Goal: Information Seeking & Learning: Learn about a topic

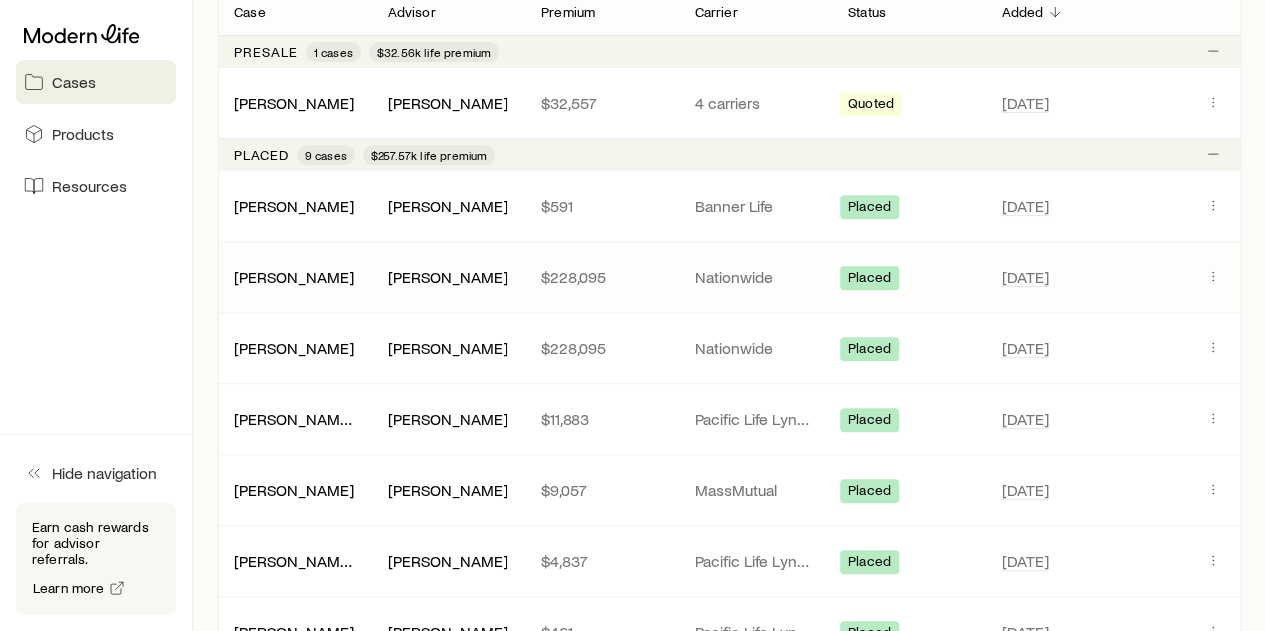
scroll to position [400, 0]
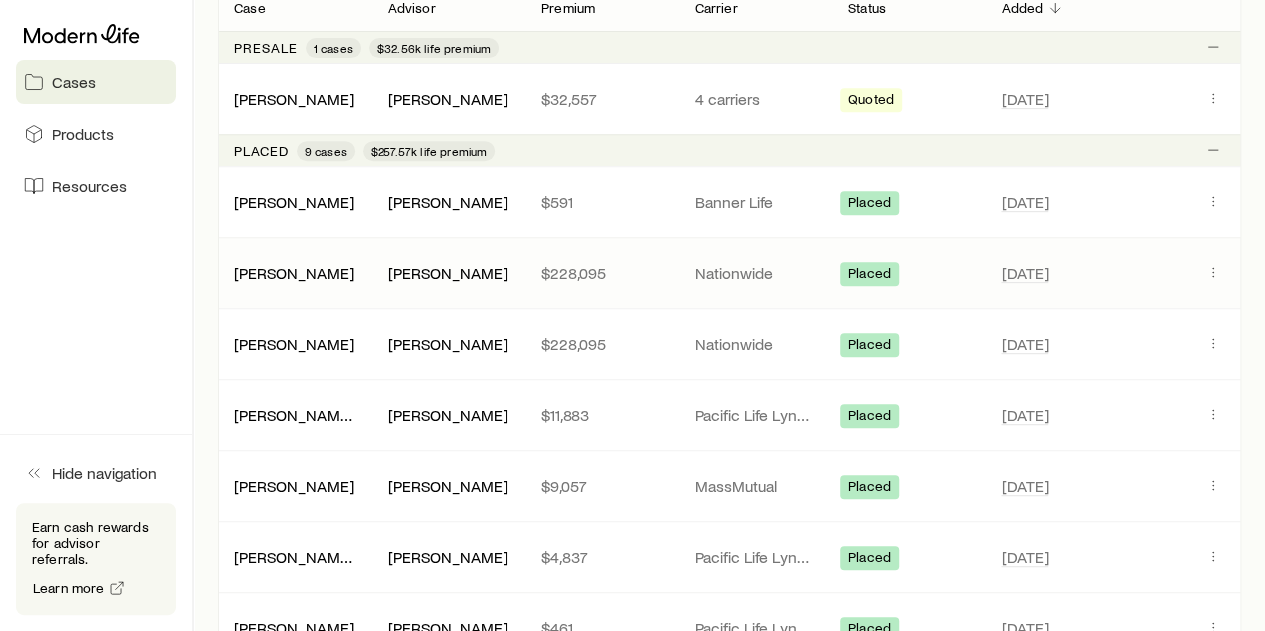
click at [510, 265] on div "[PERSON_NAME]" at bounding box center [447, 273] width 153 height 20
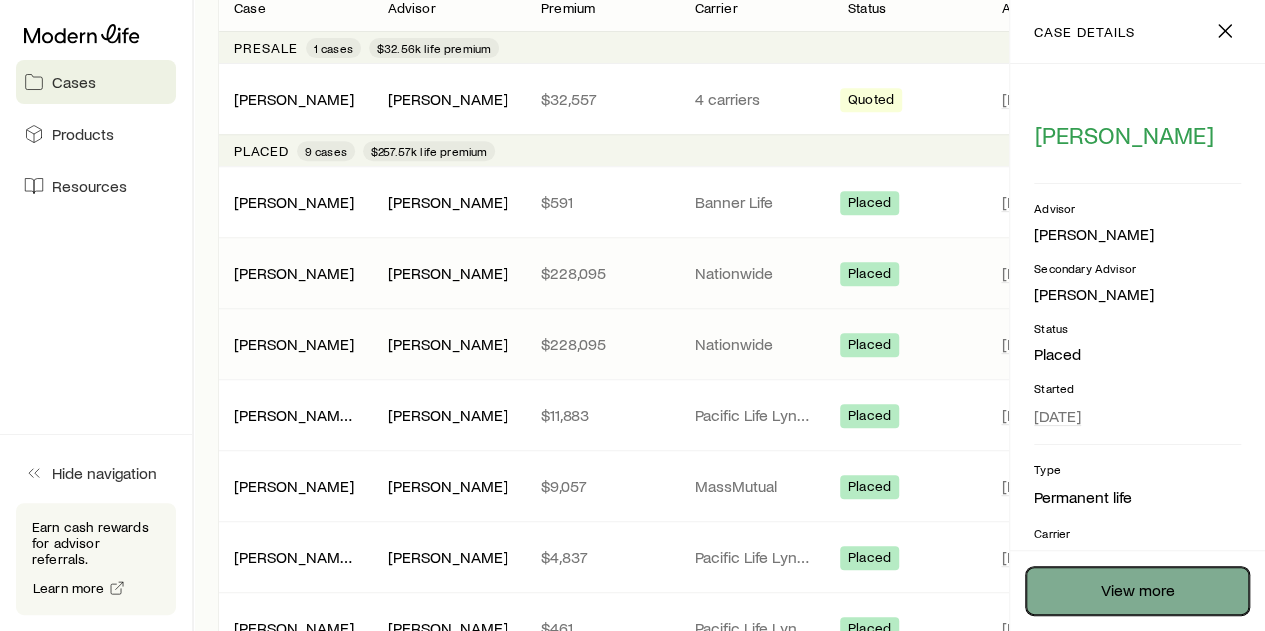
click at [1147, 590] on link "View more" at bounding box center [1137, 591] width 223 height 48
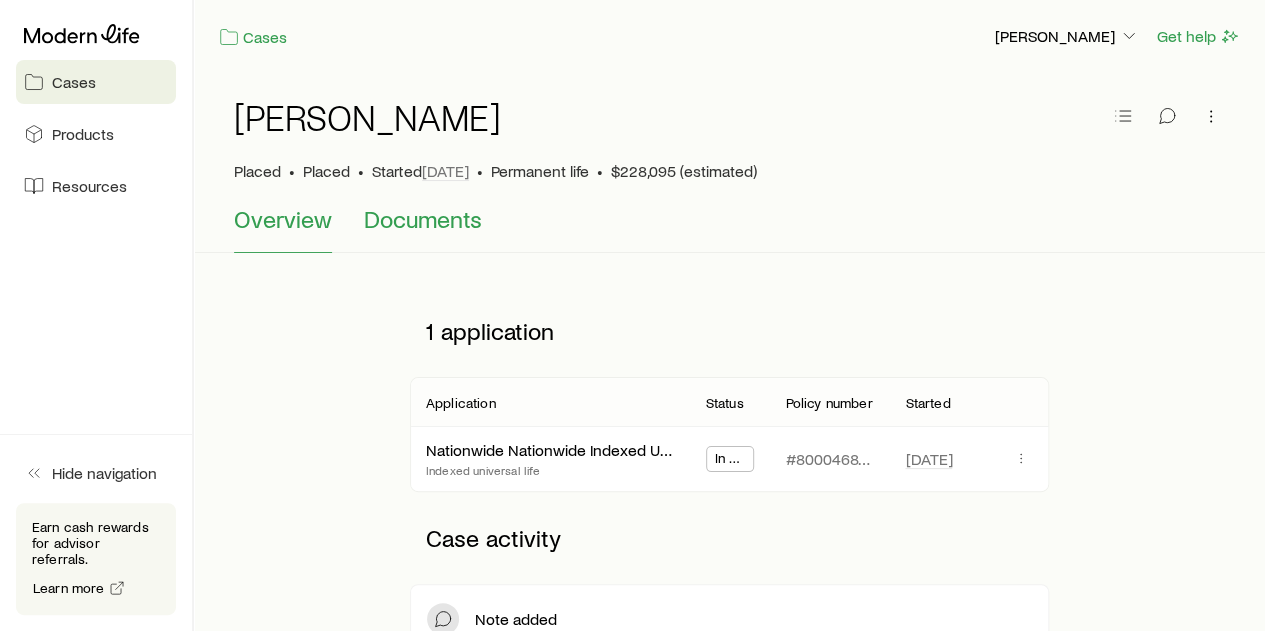
click at [453, 225] on span "Documents" at bounding box center [423, 219] width 118 height 28
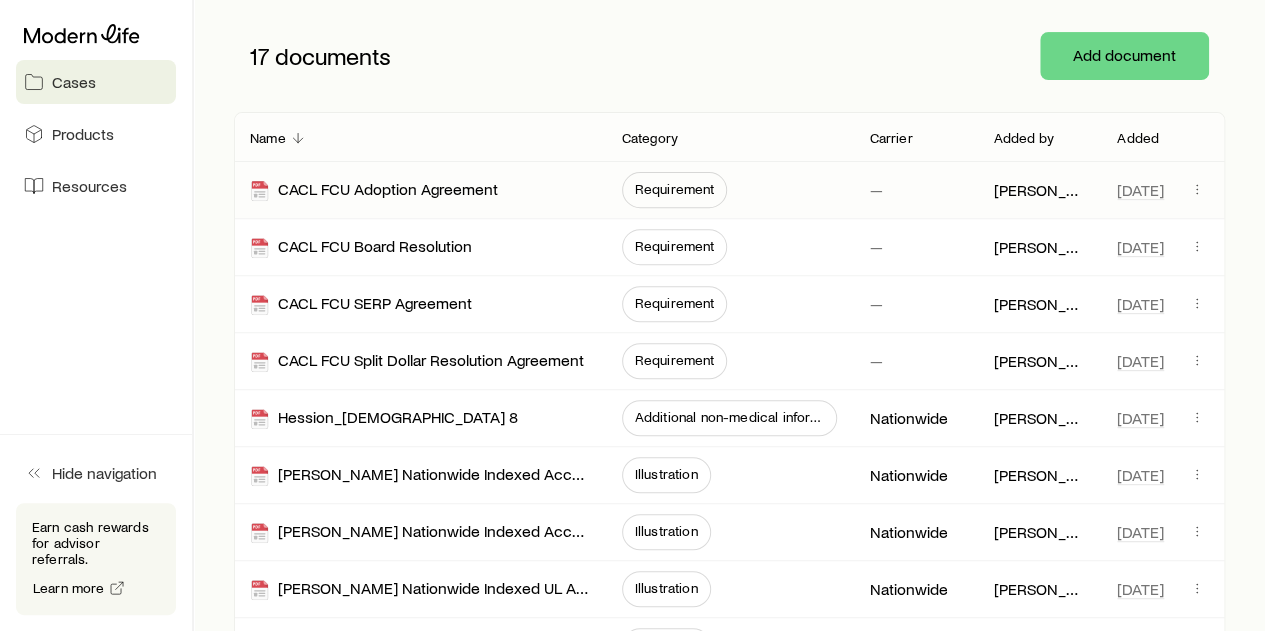
scroll to position [400, 0]
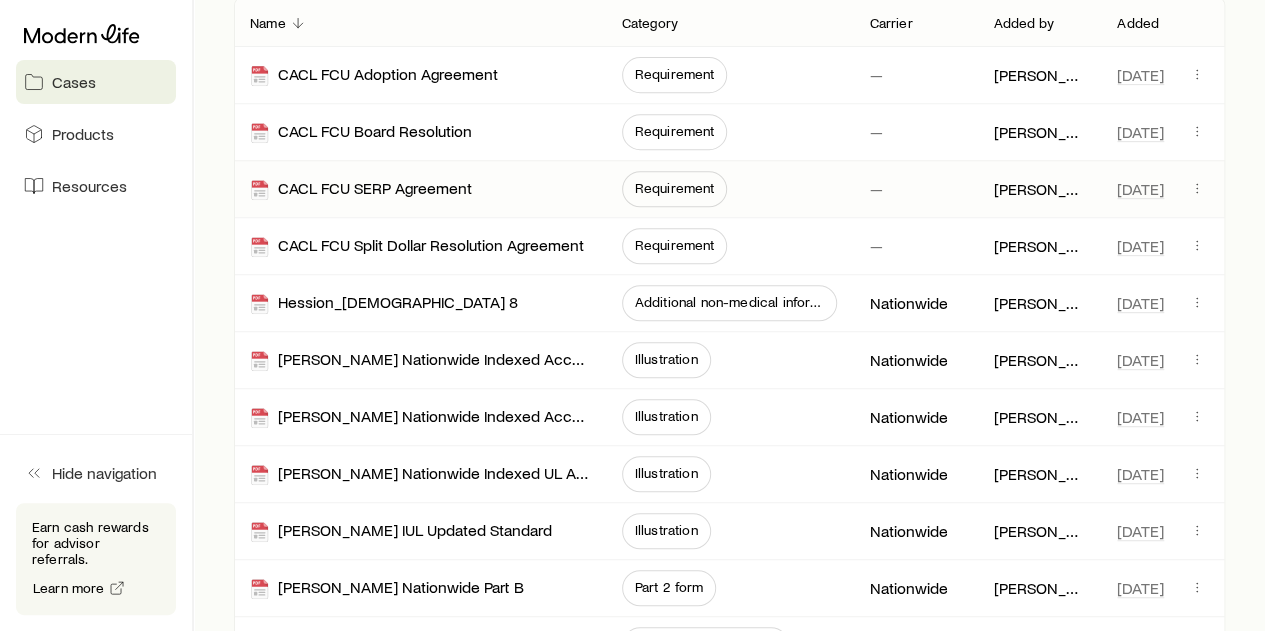
click at [667, 181] on span "Requirement" at bounding box center [675, 188] width 80 height 16
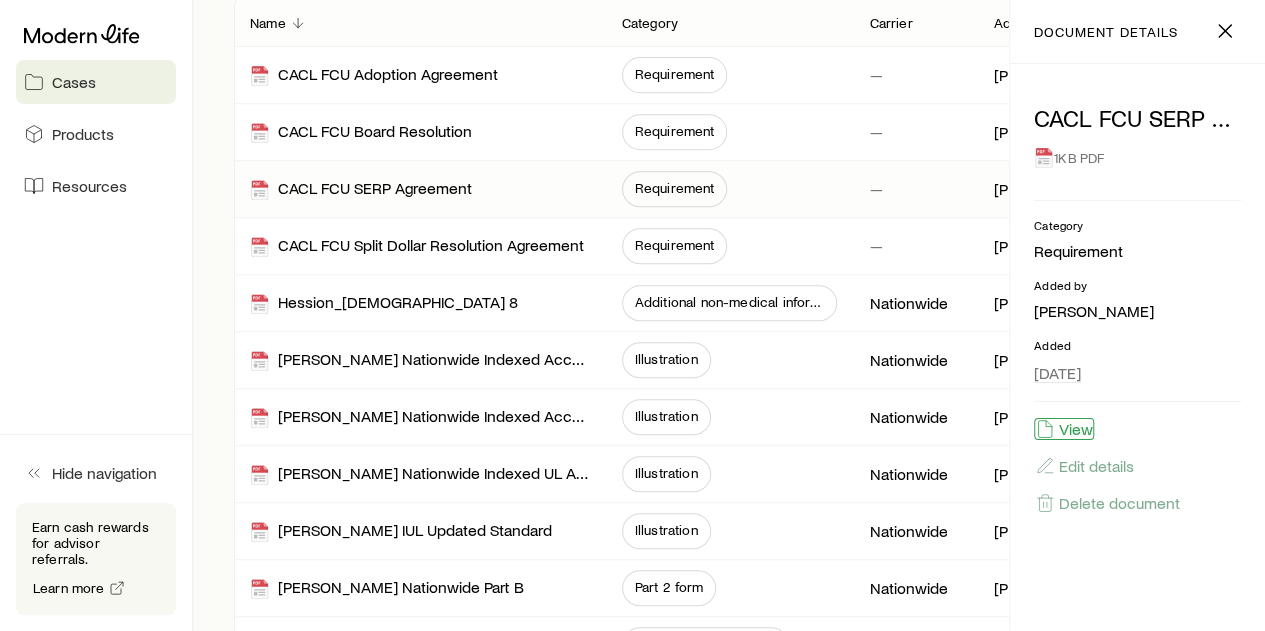
click at [1073, 425] on button "View" at bounding box center [1064, 429] width 60 height 22
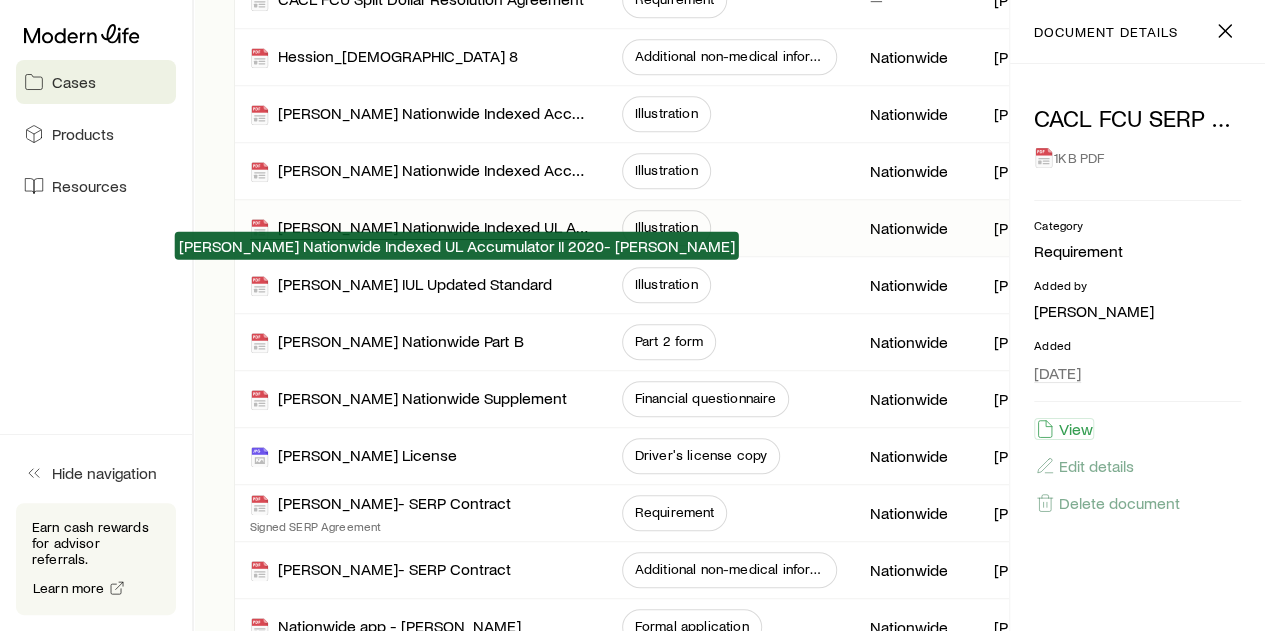
scroll to position [546, 0]
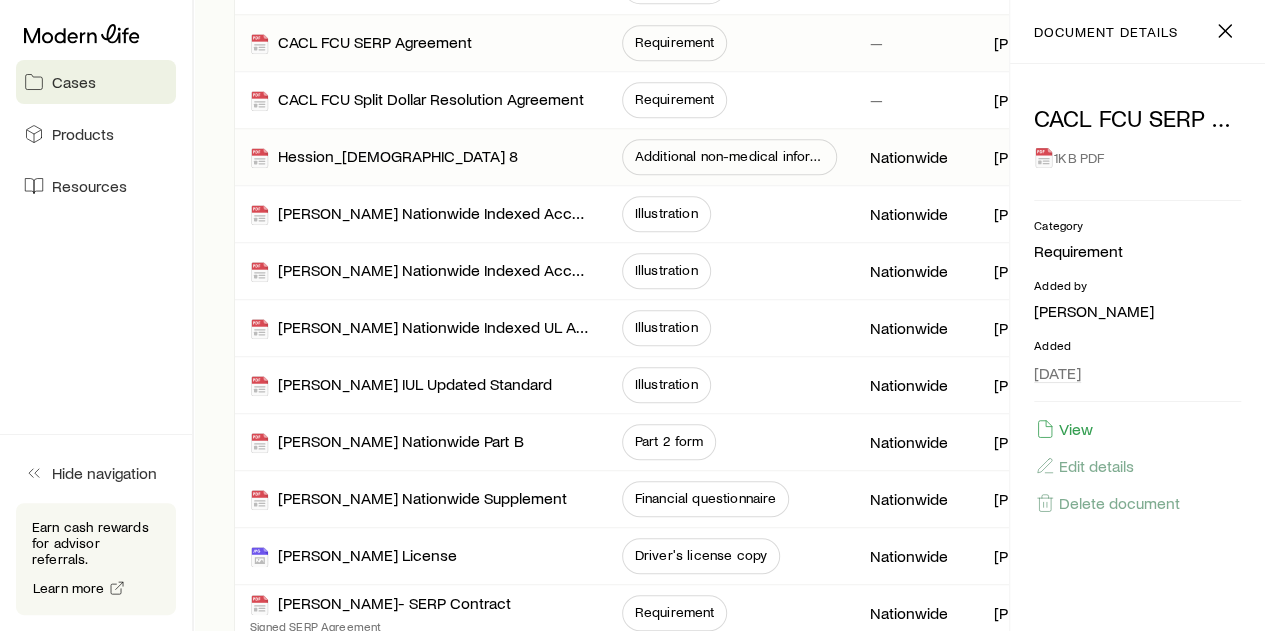
click at [656, 155] on span "Additional non-medical information" at bounding box center [730, 156] width 190 height 16
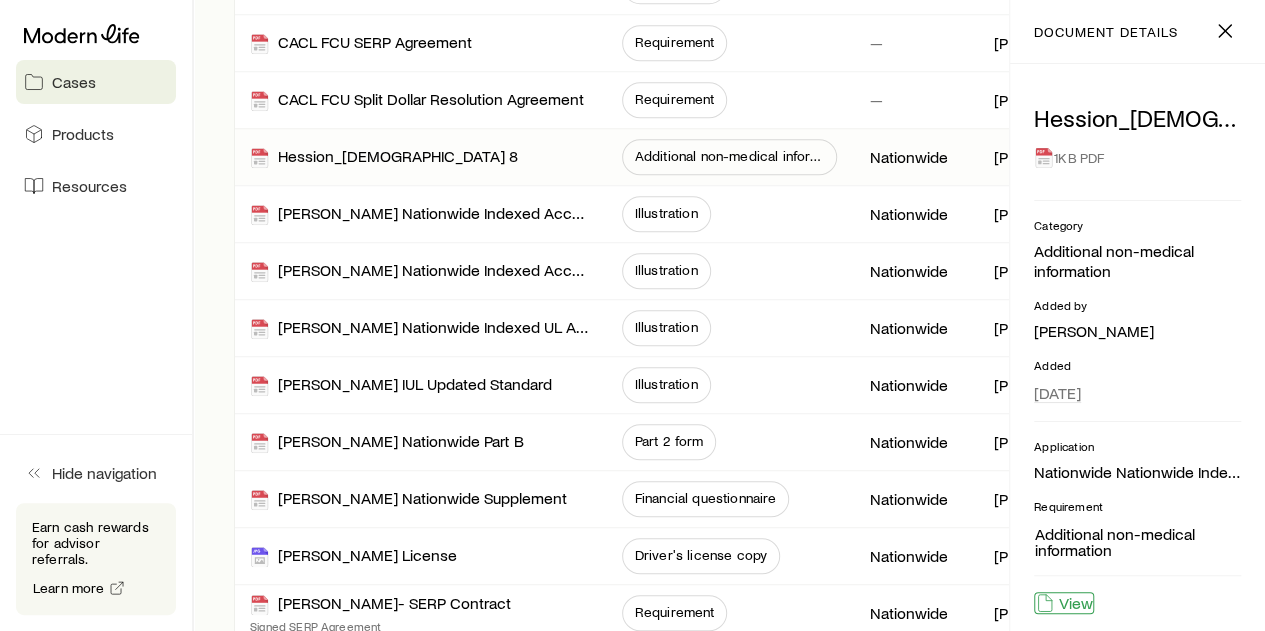
click at [1066, 599] on button "View" at bounding box center [1064, 603] width 60 height 22
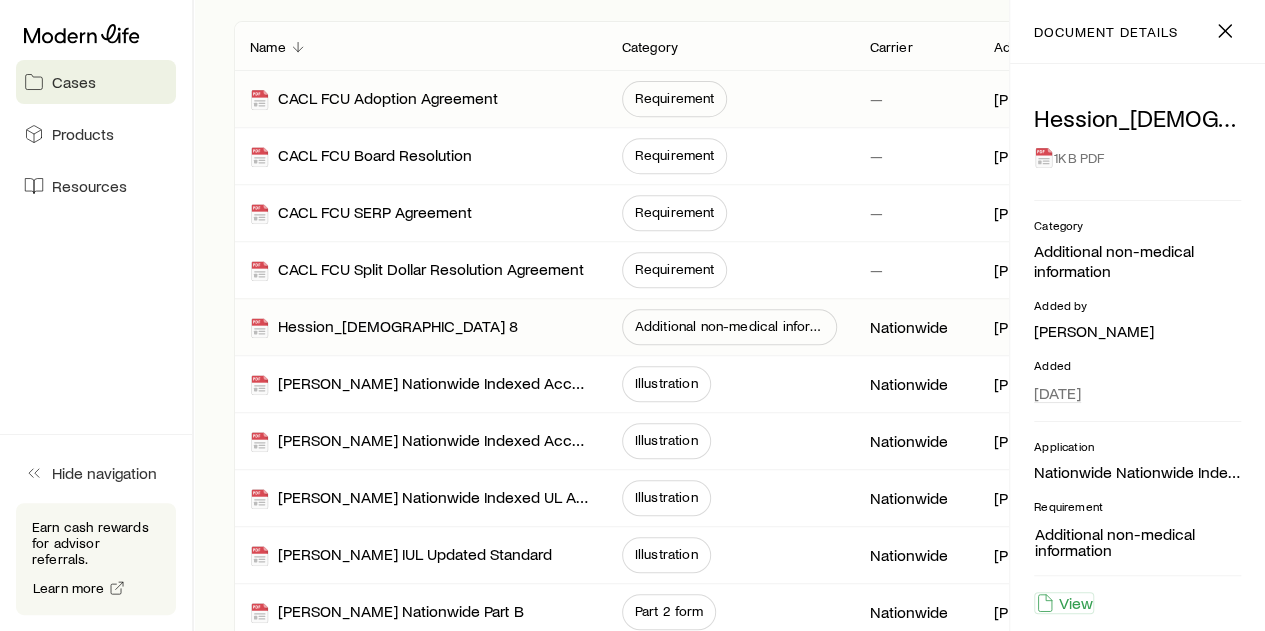
scroll to position [346, 0]
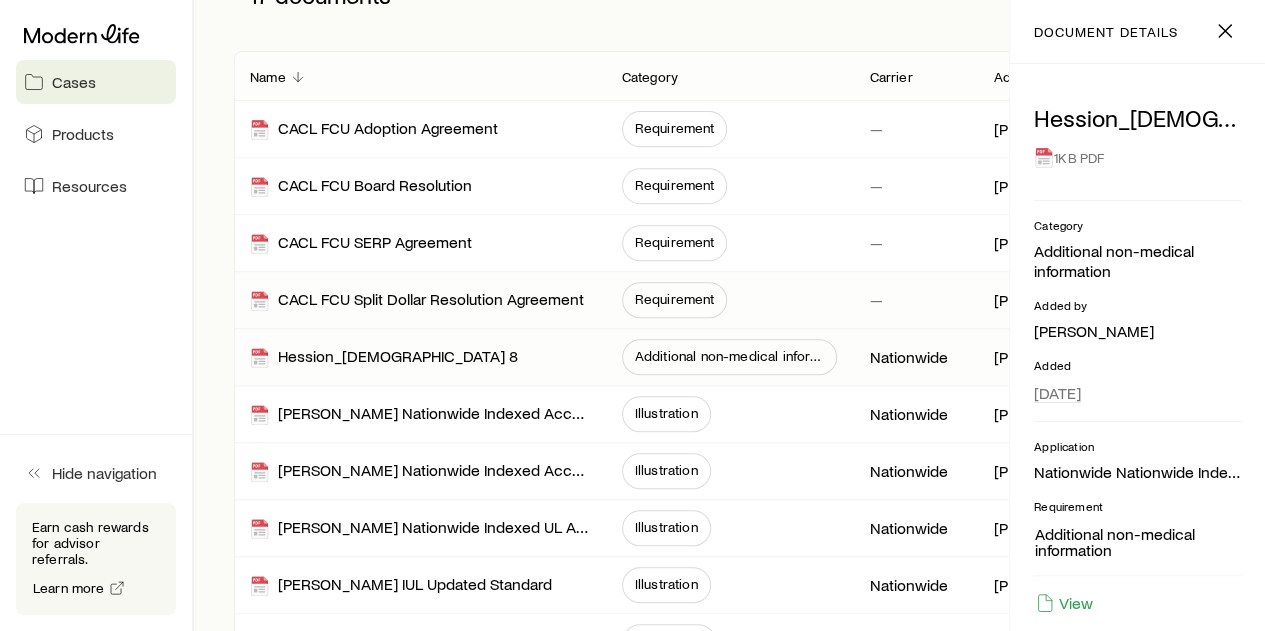
click at [628, 297] on span "Requirement" at bounding box center [675, 300] width 106 height 36
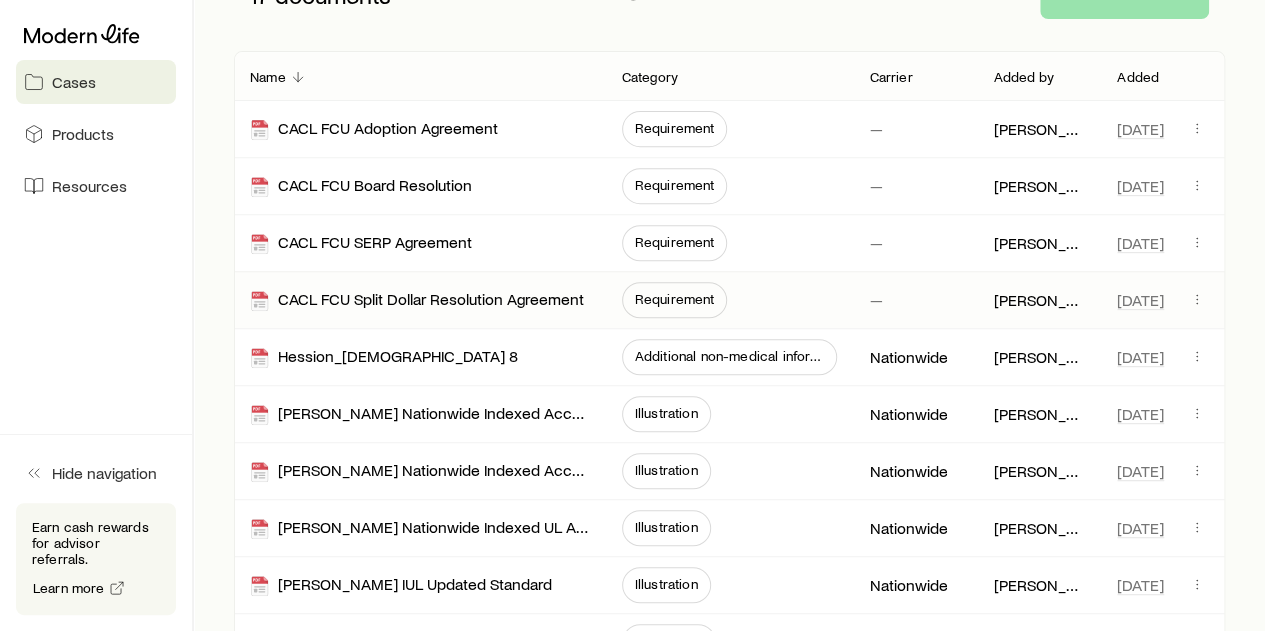
scroll to position [246, 0]
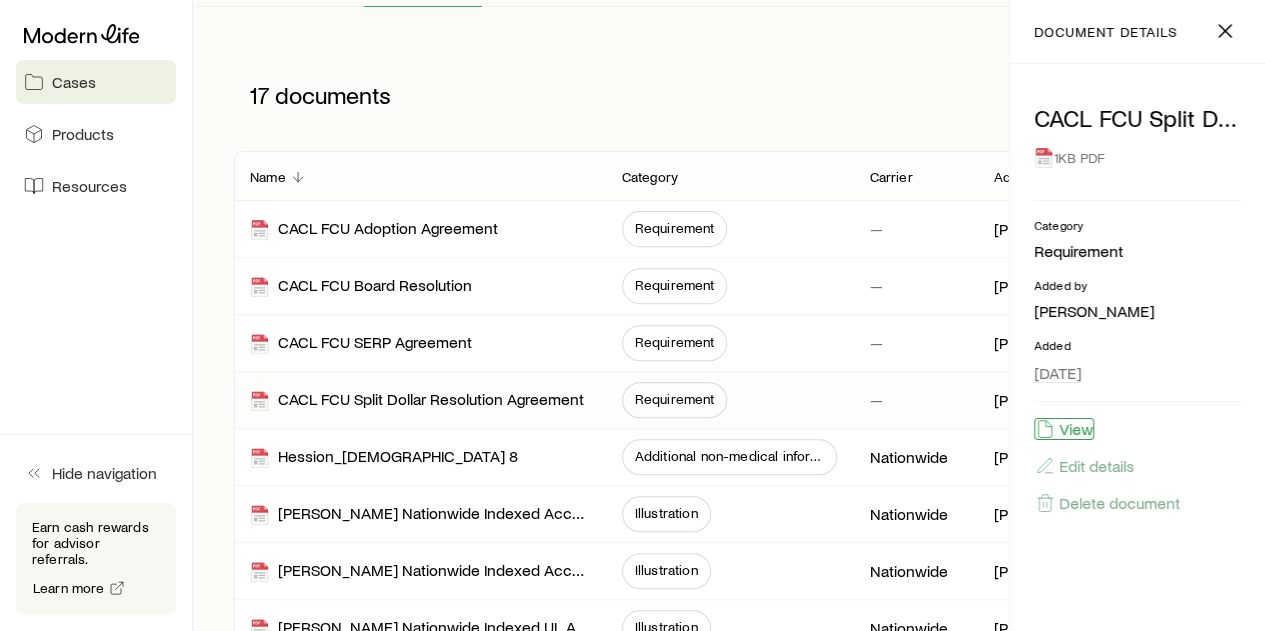
click at [1062, 425] on button "View" at bounding box center [1064, 429] width 60 height 22
click at [1224, 35] on icon "button" at bounding box center [1225, 31] width 24 height 24
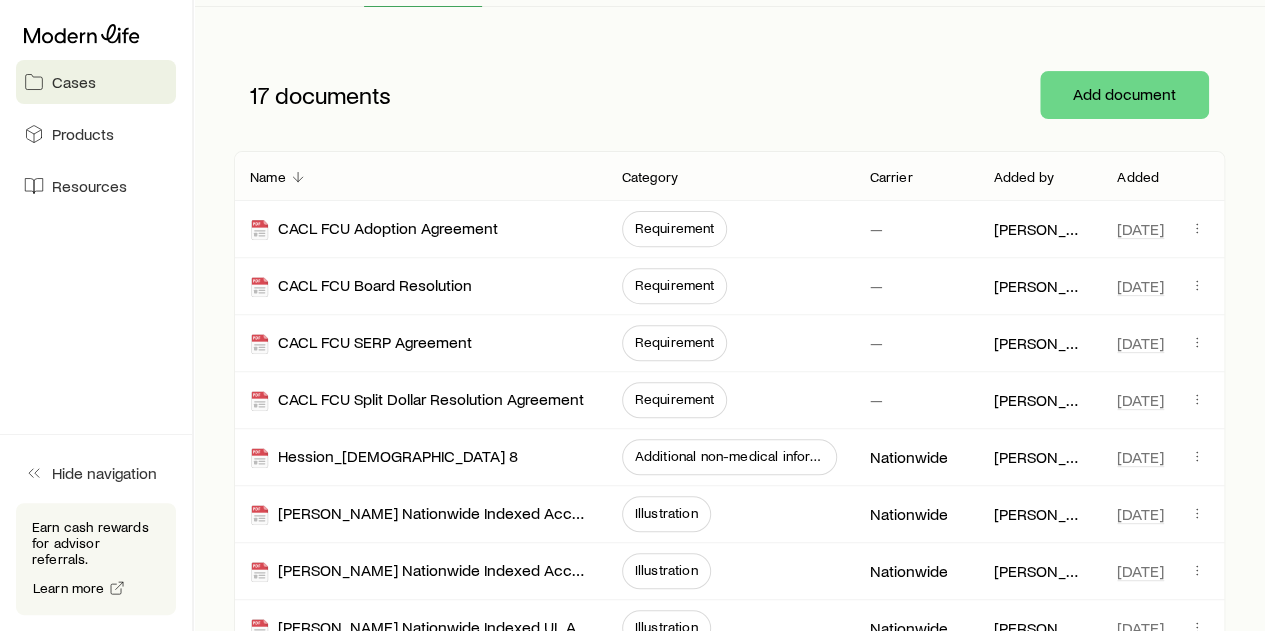
scroll to position [346, 0]
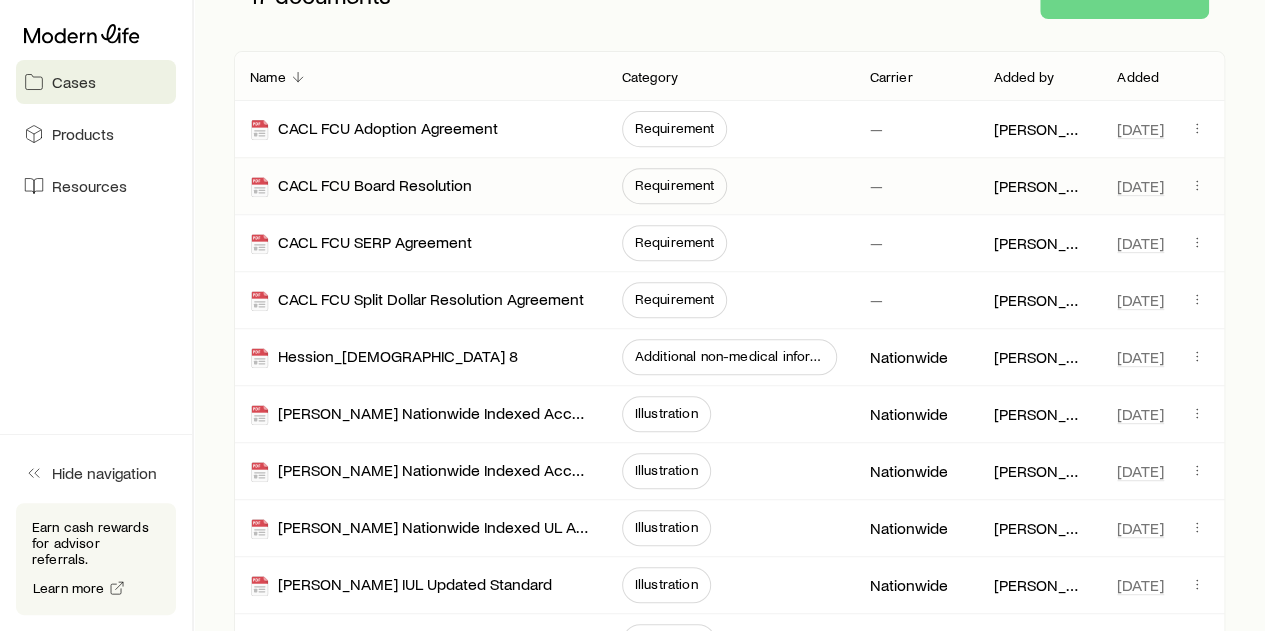
click at [641, 183] on span "Requirement" at bounding box center [675, 185] width 80 height 16
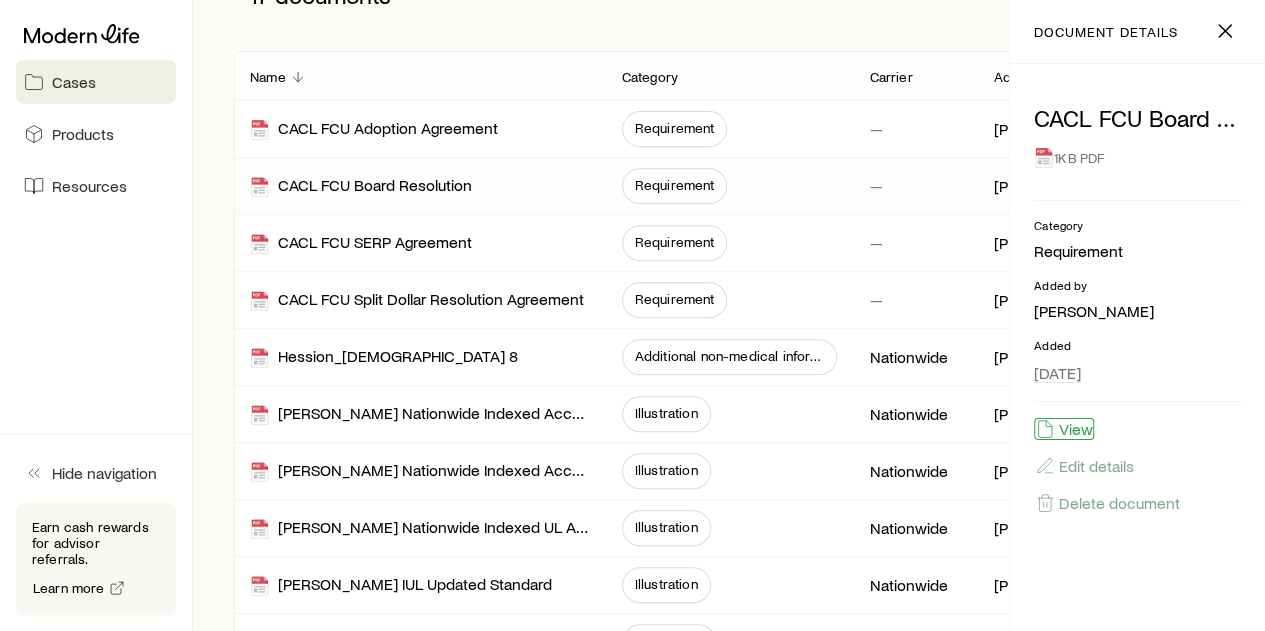
click at [1087, 429] on button "View" at bounding box center [1064, 429] width 60 height 22
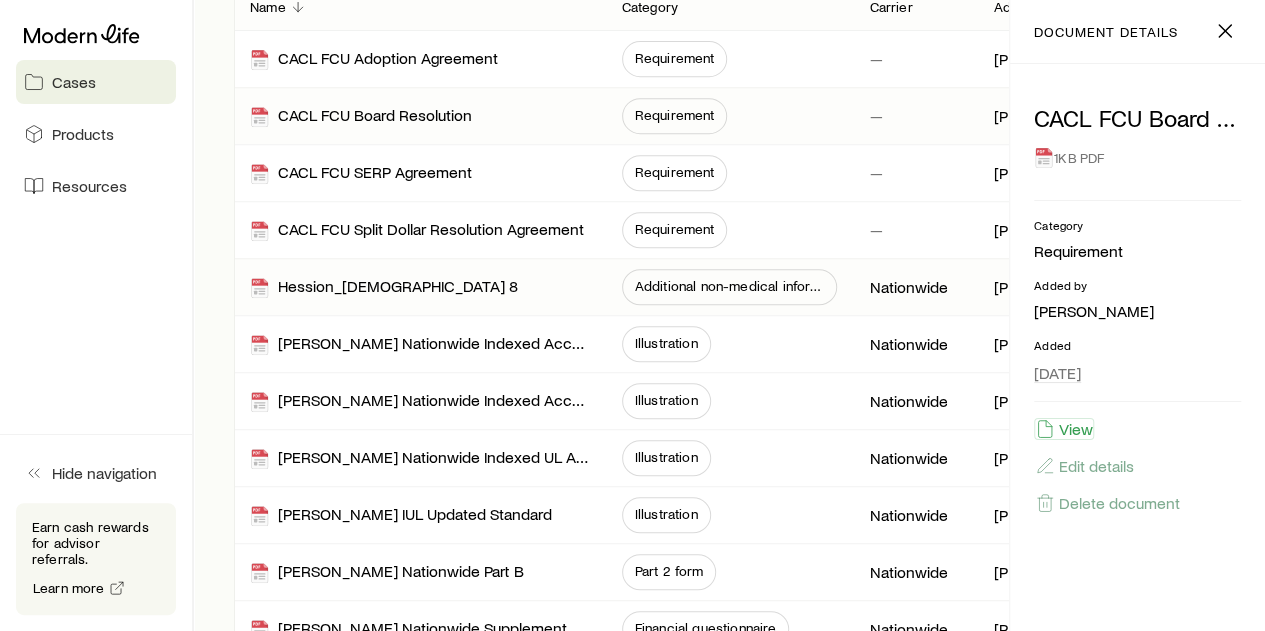
scroll to position [446, 0]
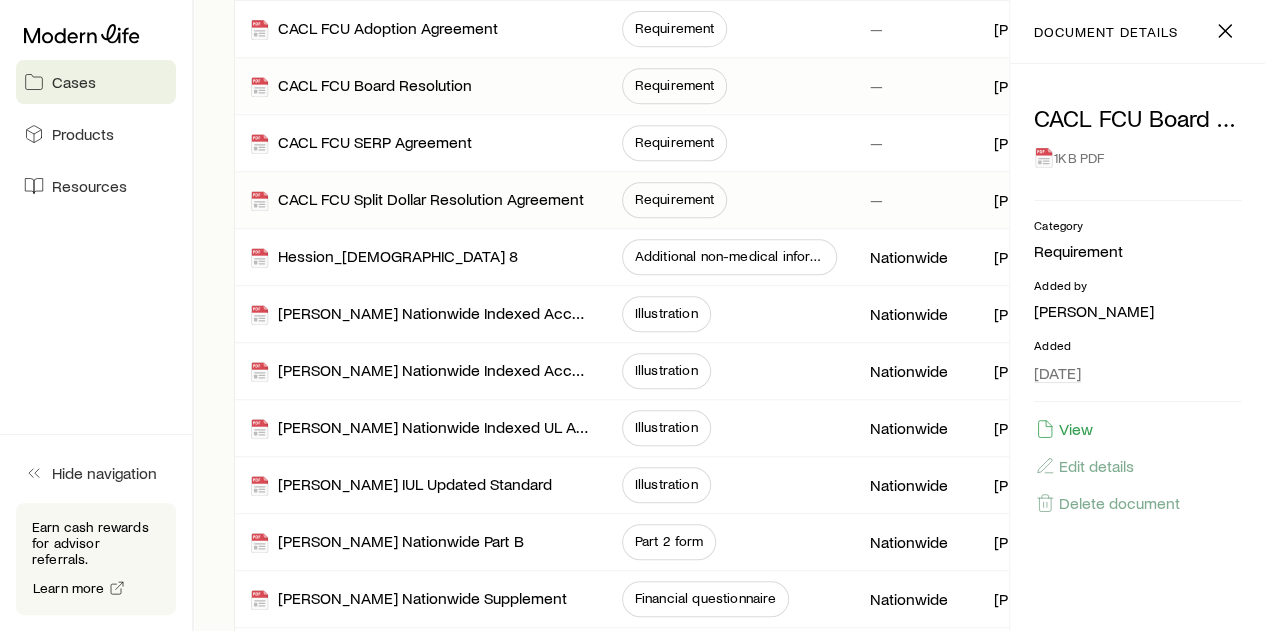
click at [655, 200] on span "Requirement" at bounding box center [675, 199] width 80 height 16
click at [1082, 425] on button "View" at bounding box center [1064, 429] width 60 height 22
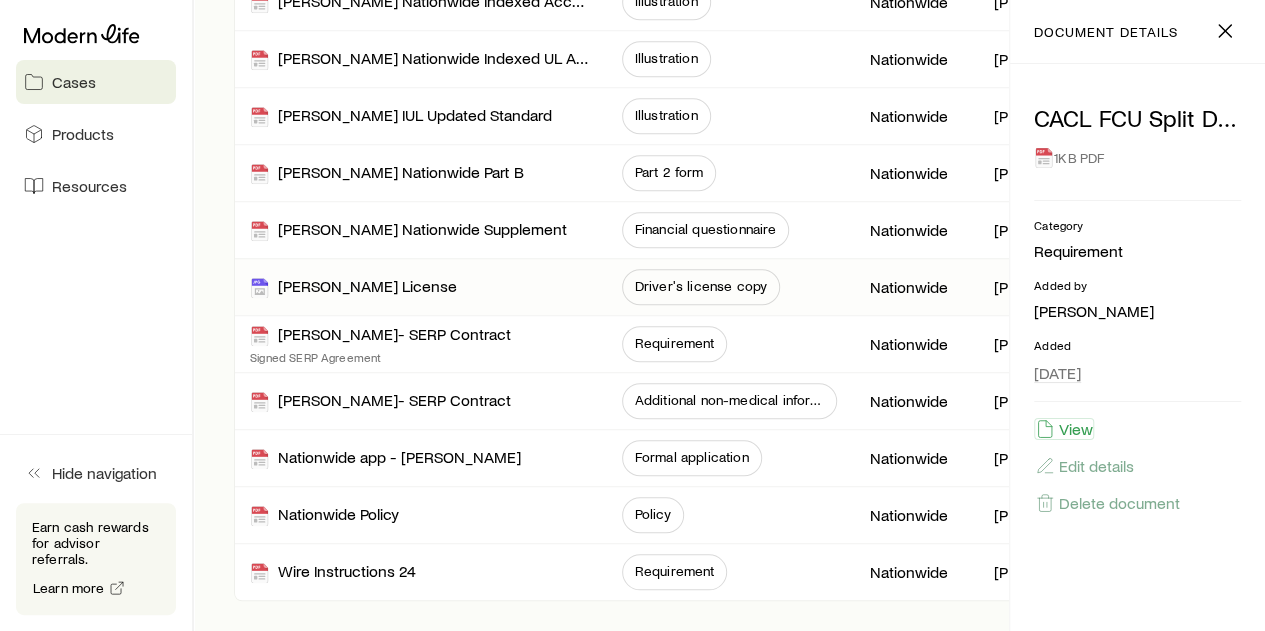
scroll to position [846, 0]
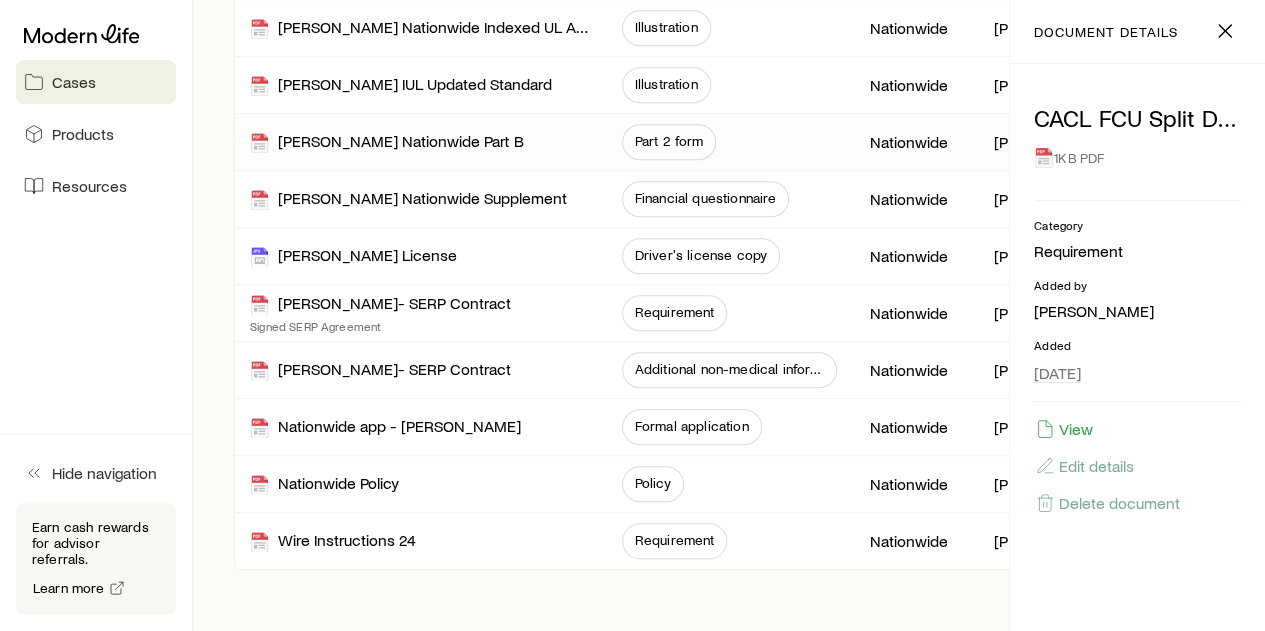
click at [652, 133] on span "Part 2 form" at bounding box center [669, 141] width 69 height 16
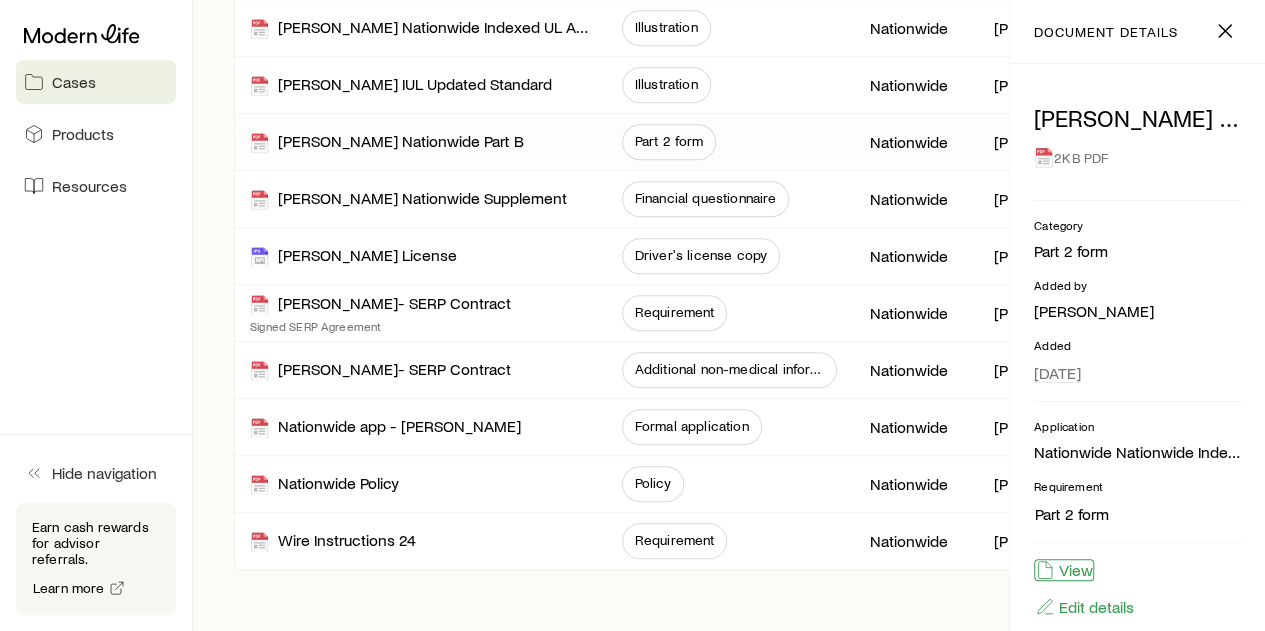
click at [1064, 567] on button "View" at bounding box center [1064, 570] width 60 height 22
click at [674, 191] on span "Financial questionnaire" at bounding box center [706, 198] width 142 height 16
click at [1082, 577] on button "View" at bounding box center [1064, 570] width 60 height 22
click at [221, 239] on div "17 documents Add document Name Category Carrier Added by Added CACL FCU Adoptio…" at bounding box center [729, 4] width 1023 height 1131
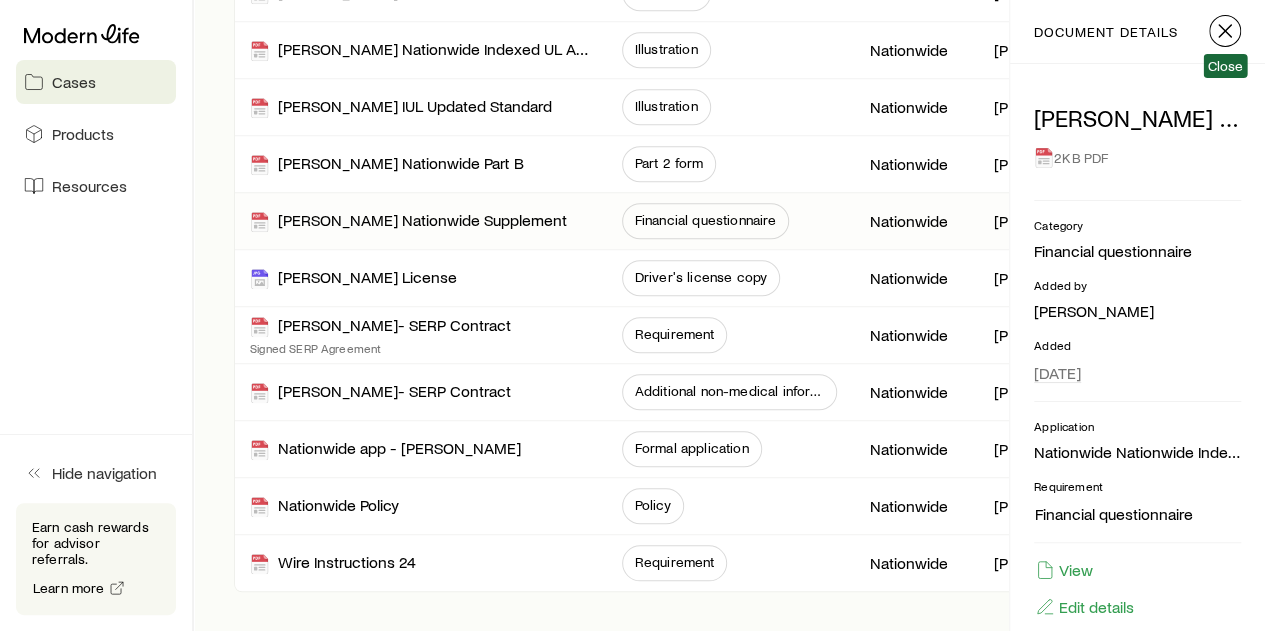
click at [1225, 33] on icon "button" at bounding box center [1225, 31] width 24 height 24
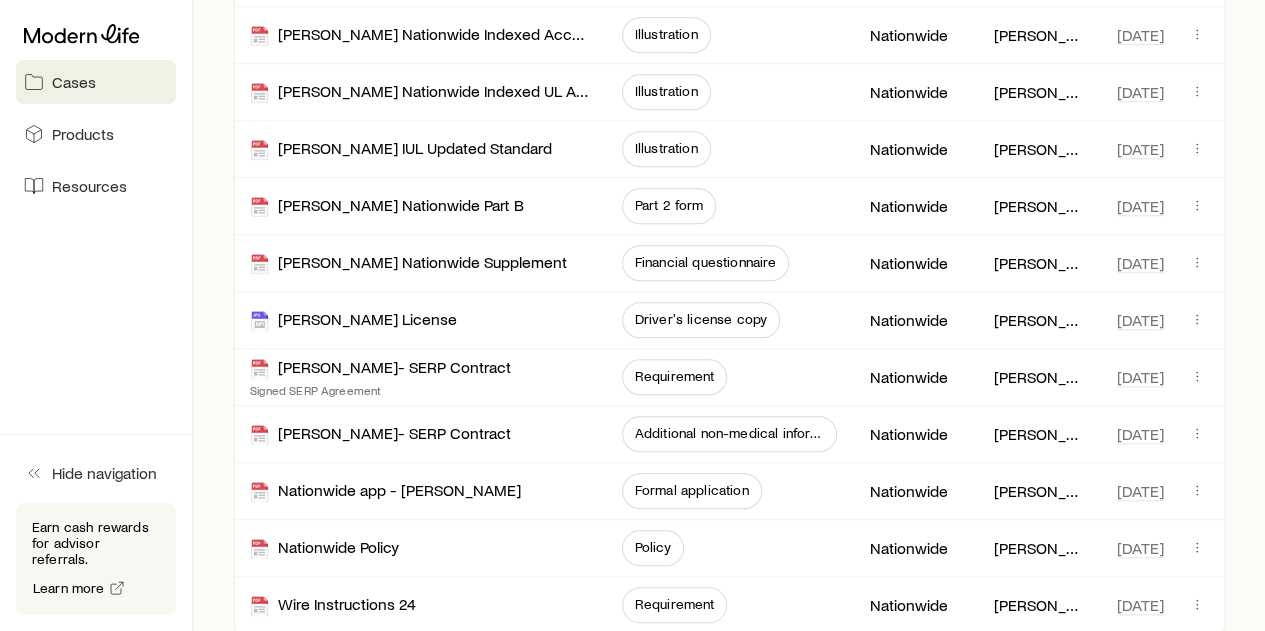
scroll to position [788, 0]
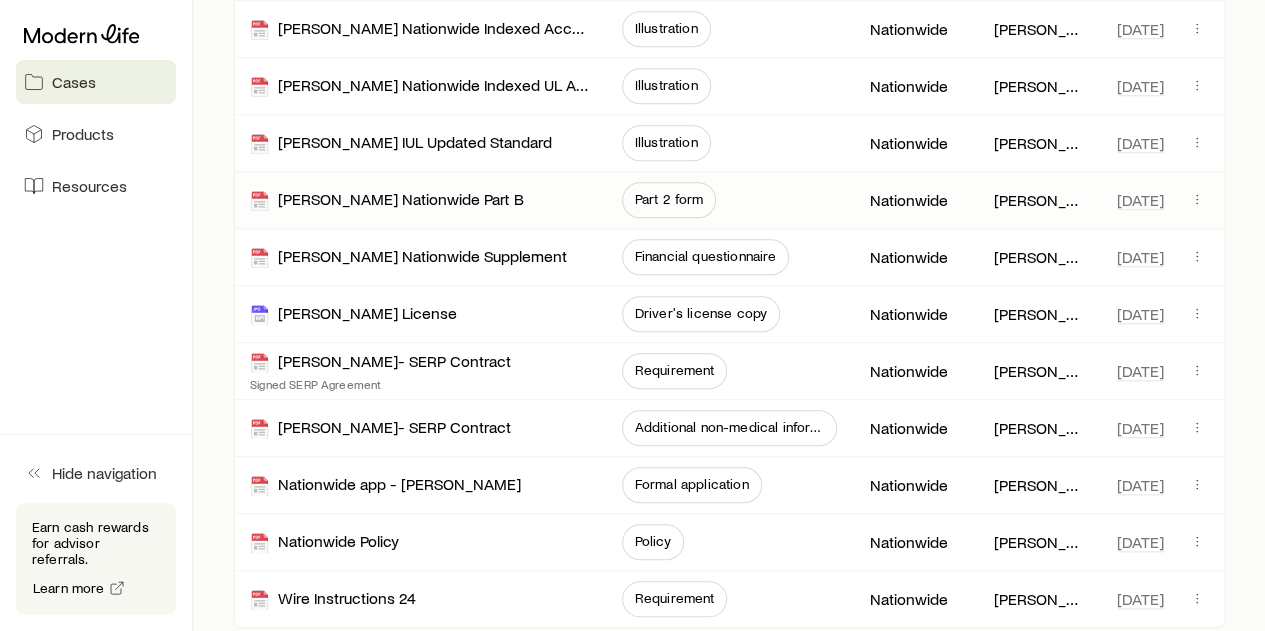
click at [685, 201] on span "Part 2 form" at bounding box center [669, 199] width 69 height 16
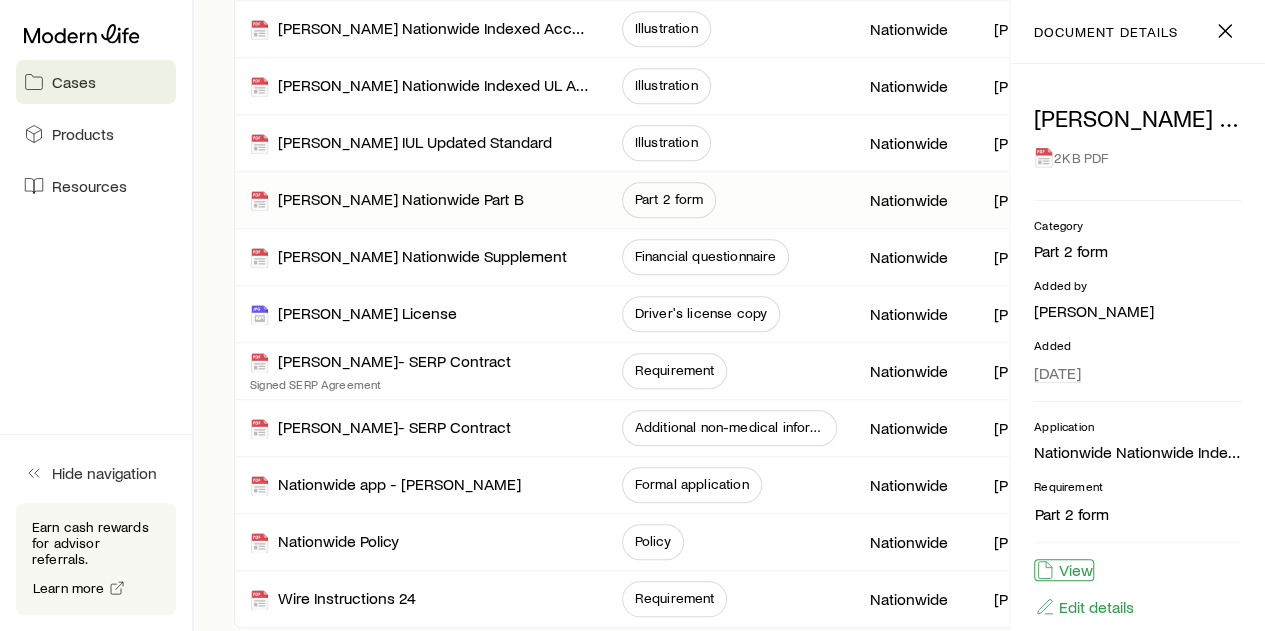
click at [1072, 566] on button "View" at bounding box center [1064, 570] width 60 height 22
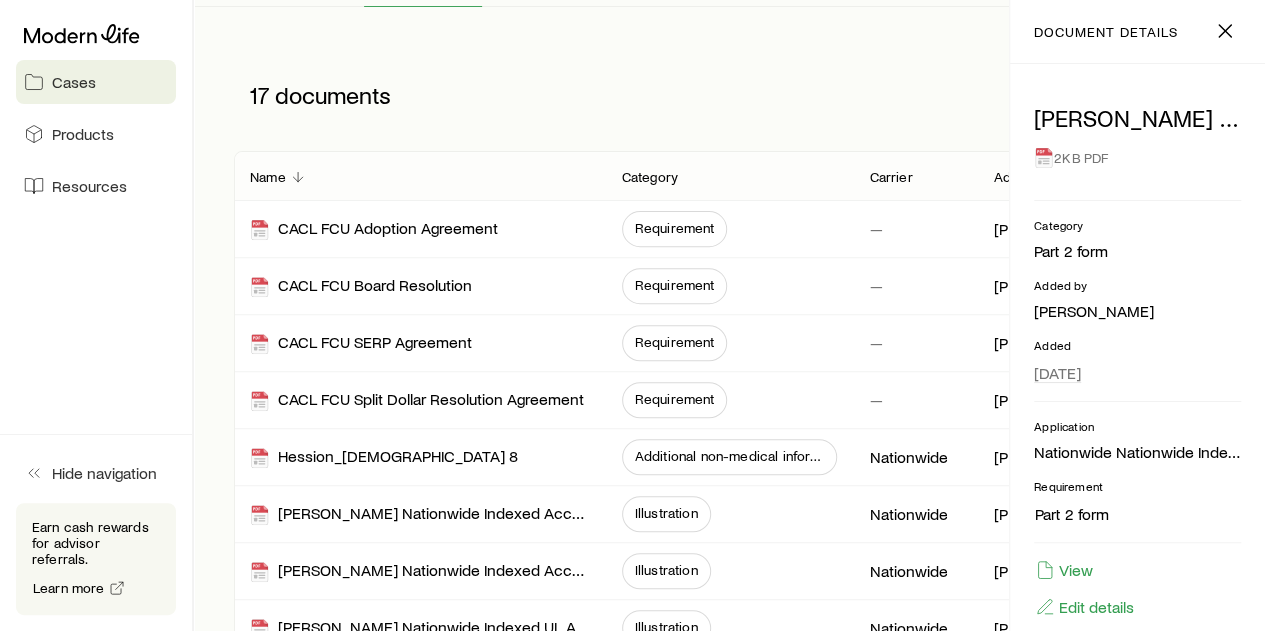
scroll to position [346, 0]
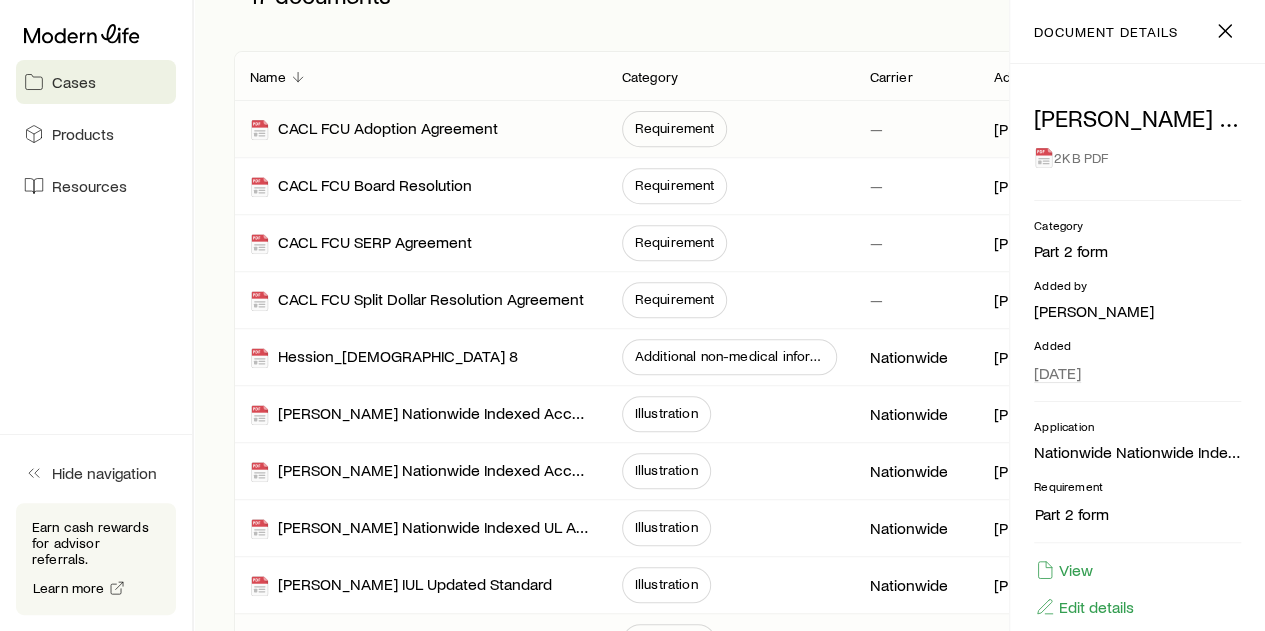
click at [693, 129] on span "Requirement" at bounding box center [675, 128] width 80 height 16
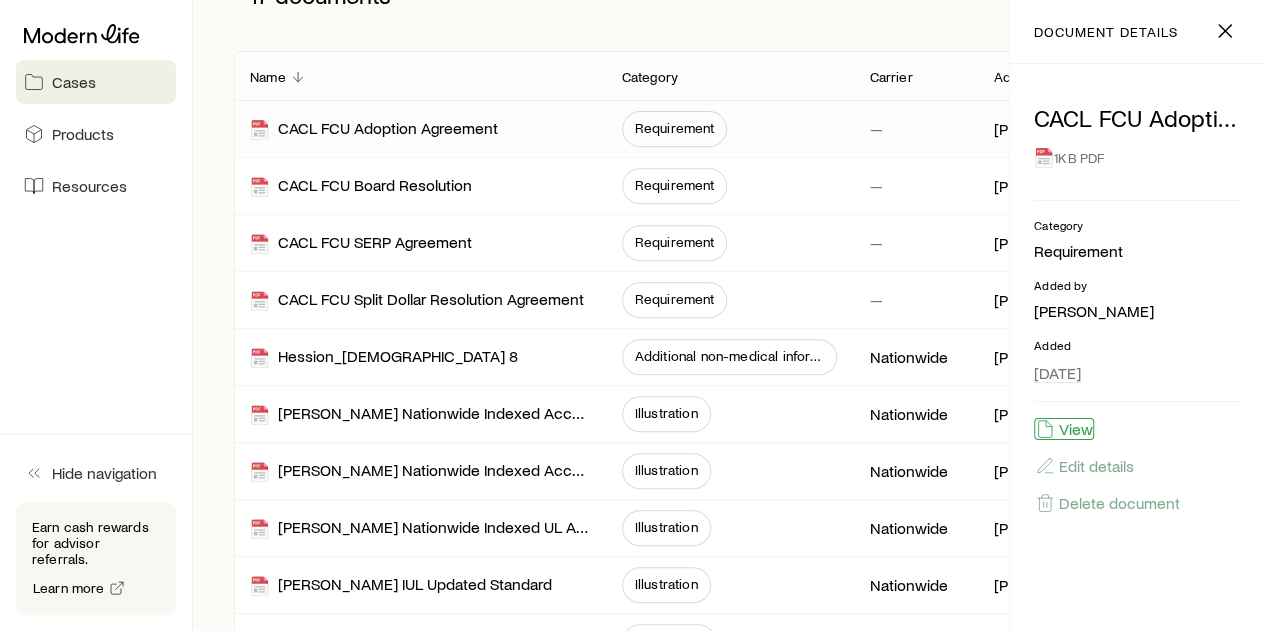
click at [1064, 423] on button "View" at bounding box center [1064, 429] width 60 height 22
click at [219, 275] on div "17 documents Add document Name Category Carrier Added by Added CACL FCU Adoptio…" at bounding box center [729, 504] width 1023 height 1131
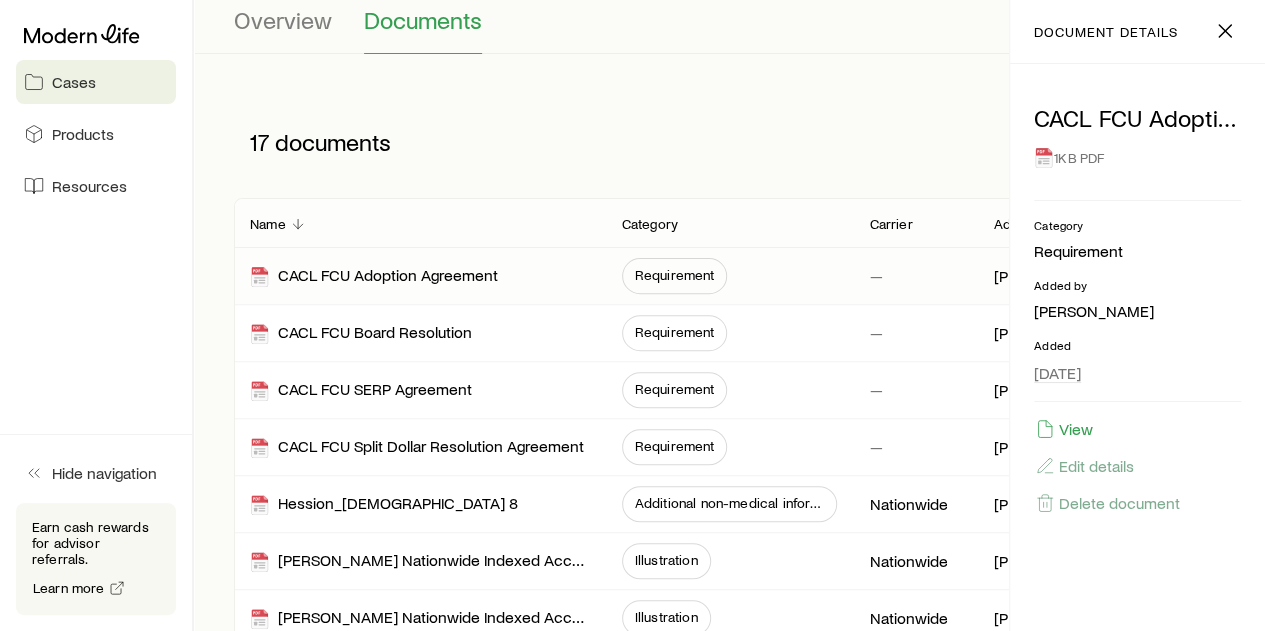
scroll to position [200, 0]
click at [288, 34] on button "Overview" at bounding box center [283, 29] width 98 height 48
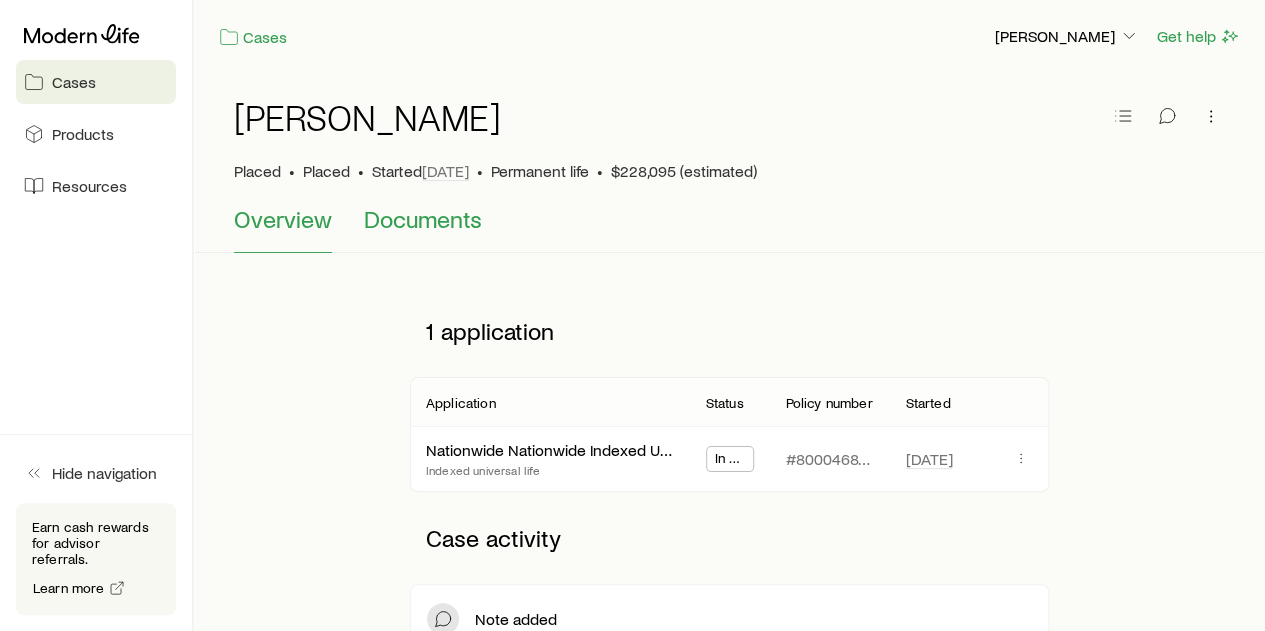
click at [393, 216] on span "Documents" at bounding box center [423, 219] width 118 height 28
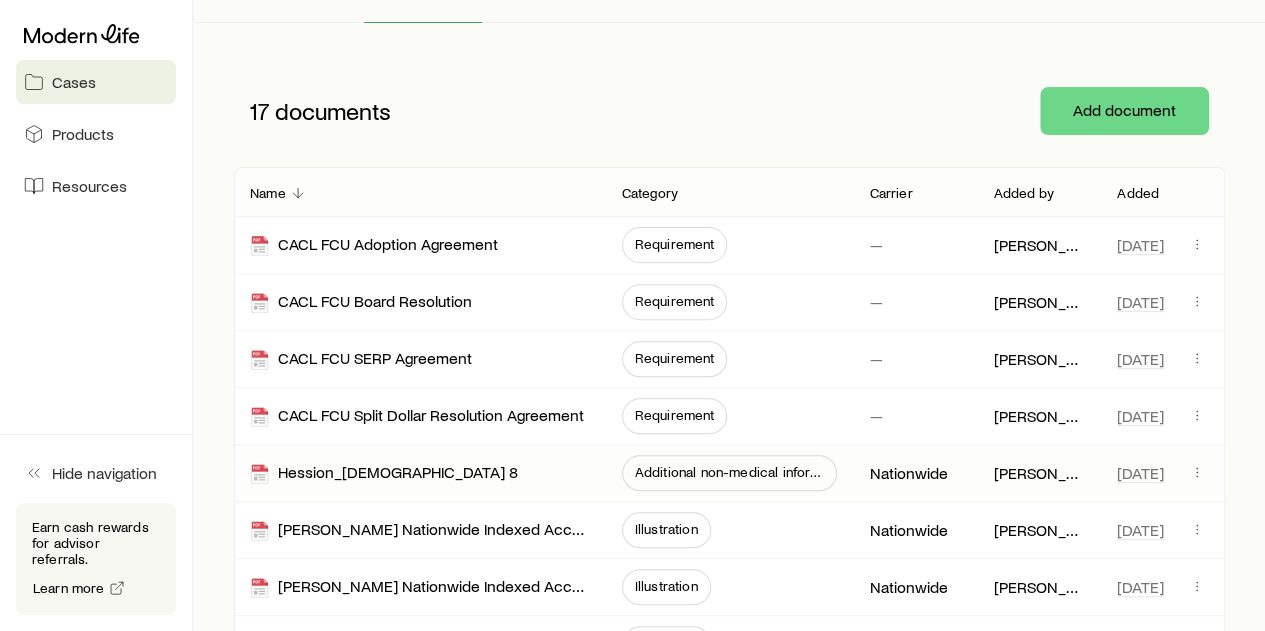
scroll to position [400, 0]
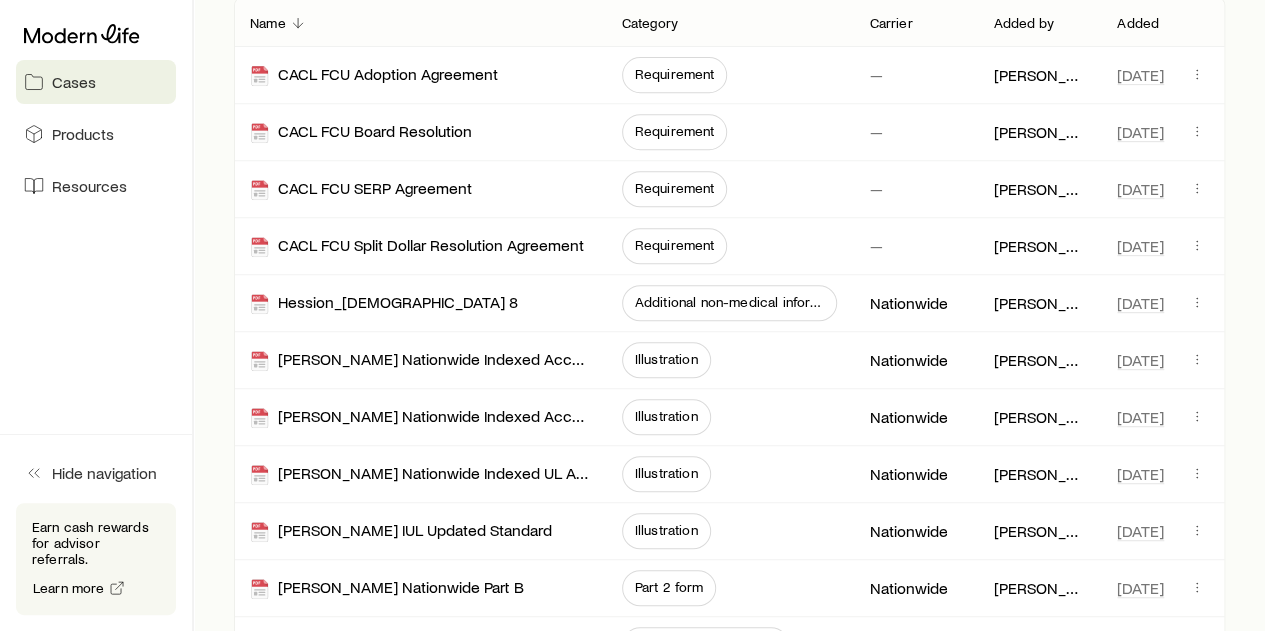
click at [206, 275] on div "[PERSON_NAME] Placed • Placed • Started [DATE] • Permanent life • $228,095 (est…" at bounding box center [729, 360] width 1071 height 1375
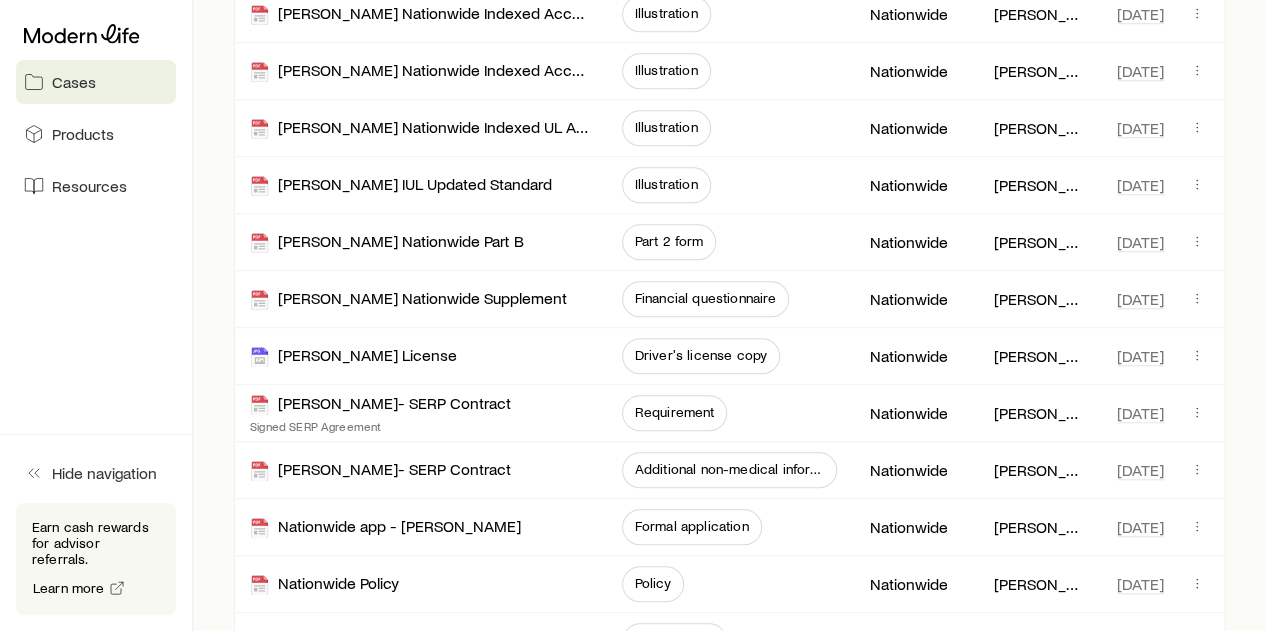
scroll to position [846, 0]
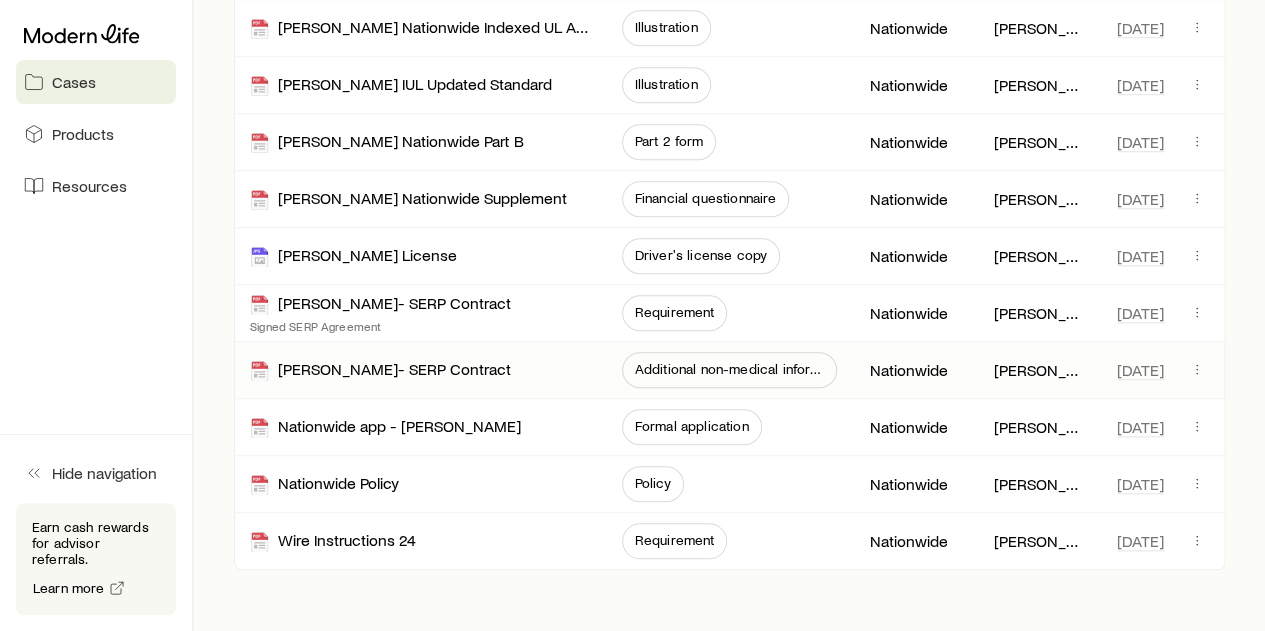
click at [698, 363] on span "Additional non-medical information" at bounding box center [730, 369] width 190 height 16
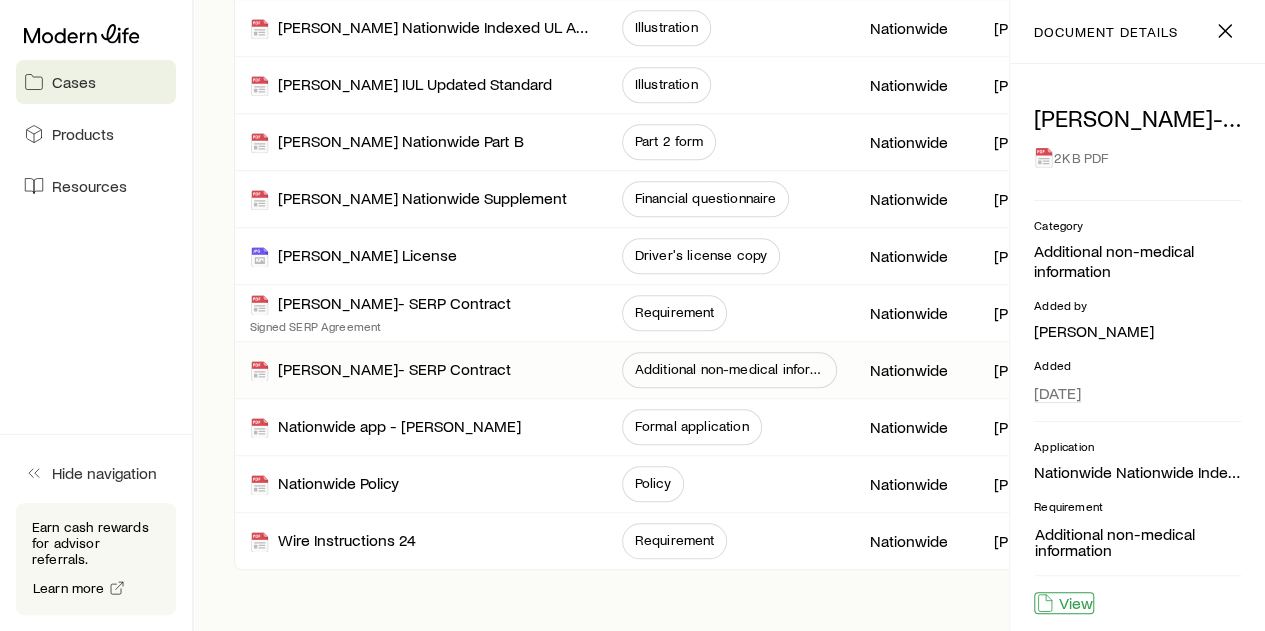
click at [1080, 597] on button "View" at bounding box center [1064, 603] width 60 height 22
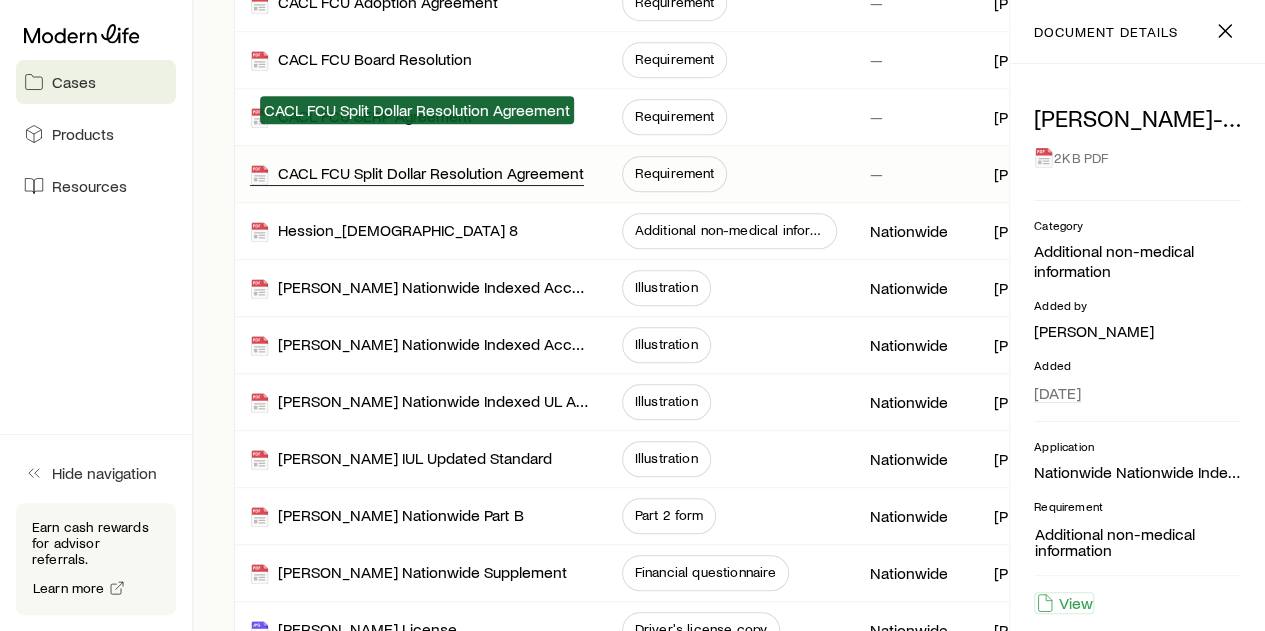
scroll to position [500, 0]
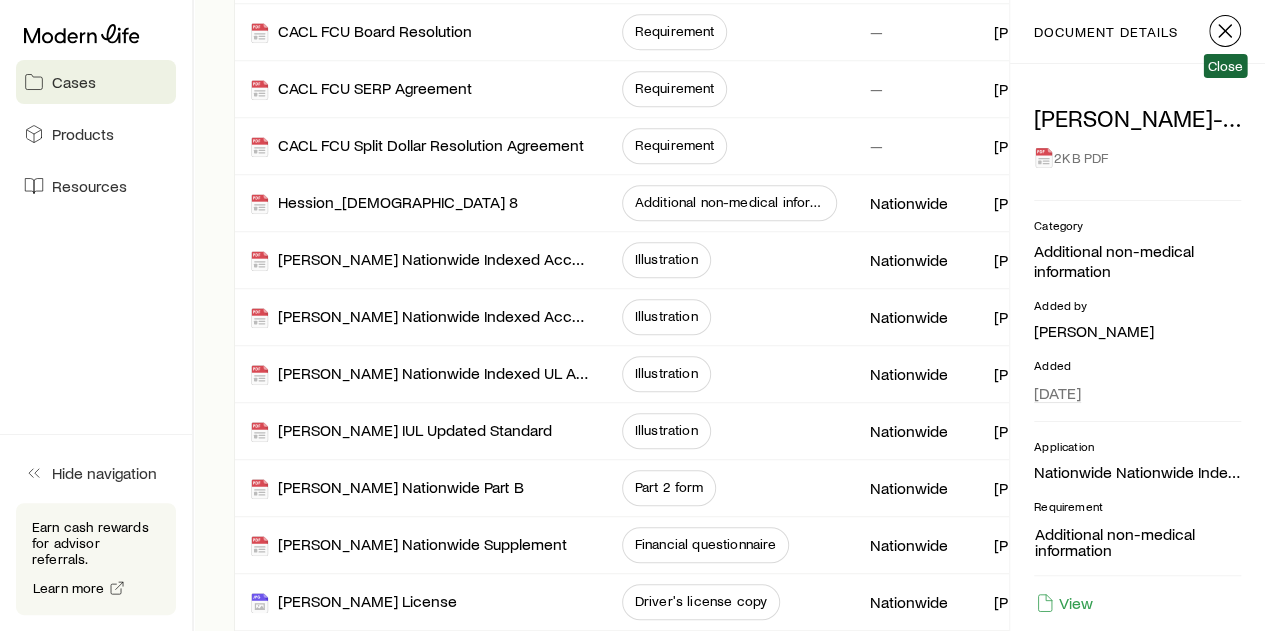
click at [1229, 30] on icon "button" at bounding box center [1225, 31] width 24 height 24
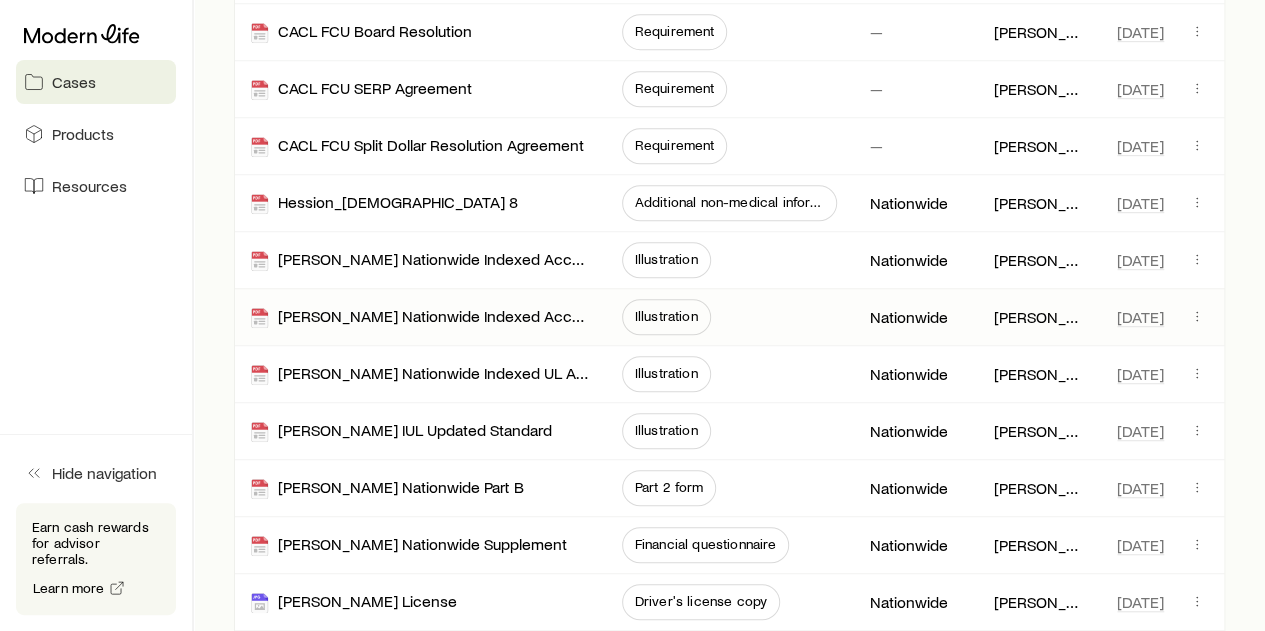
click at [638, 317] on span "Illustration" at bounding box center [666, 316] width 63 height 16
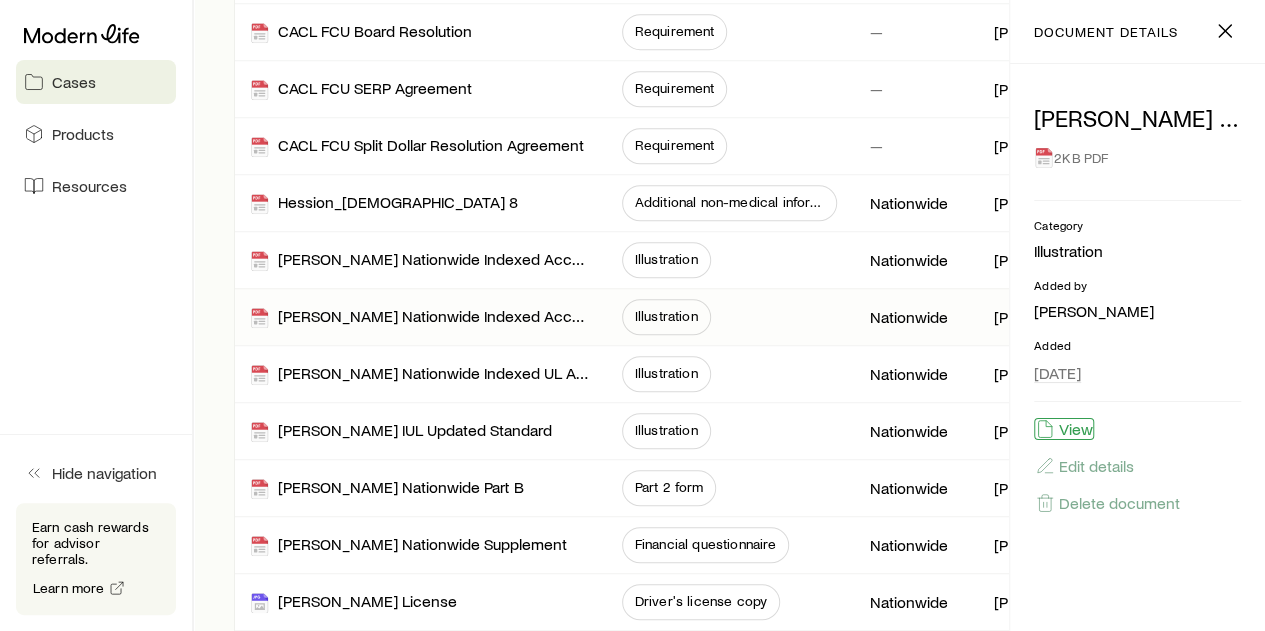
click at [1081, 423] on button "View" at bounding box center [1064, 429] width 60 height 22
click at [759, 373] on div "Illustration" at bounding box center [730, 374] width 216 height 56
click at [1225, 35] on icon "button" at bounding box center [1225, 31] width 24 height 24
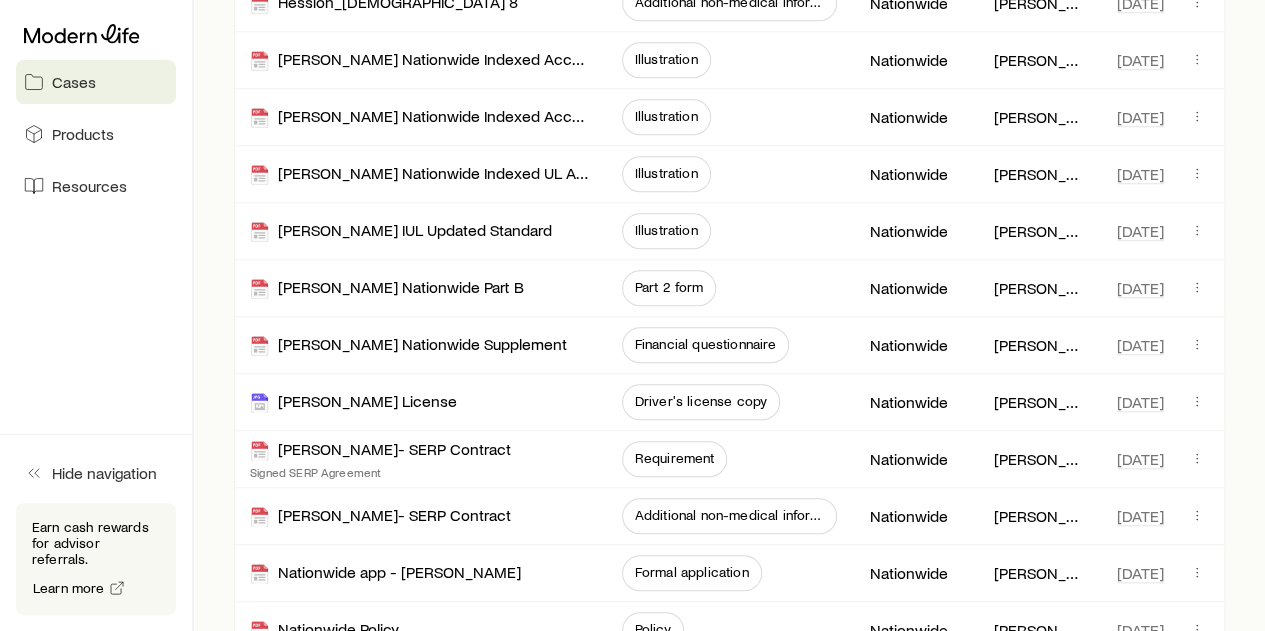
scroll to position [600, 0]
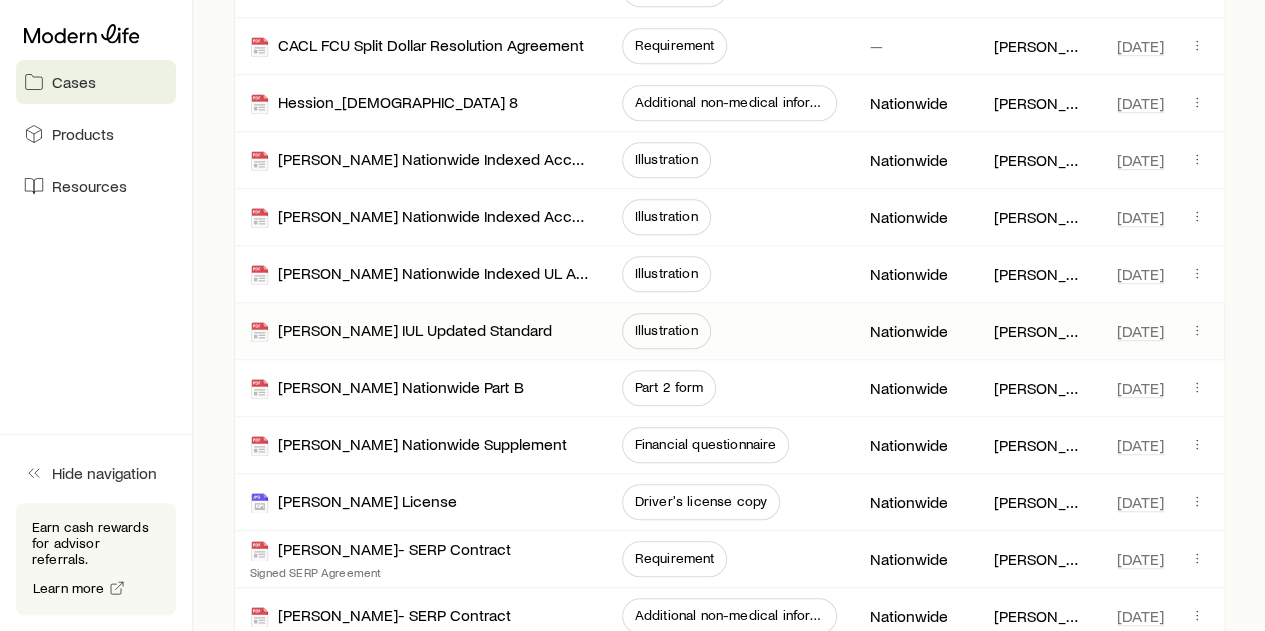
click at [676, 317] on span "Illustration" at bounding box center [666, 331] width 89 height 36
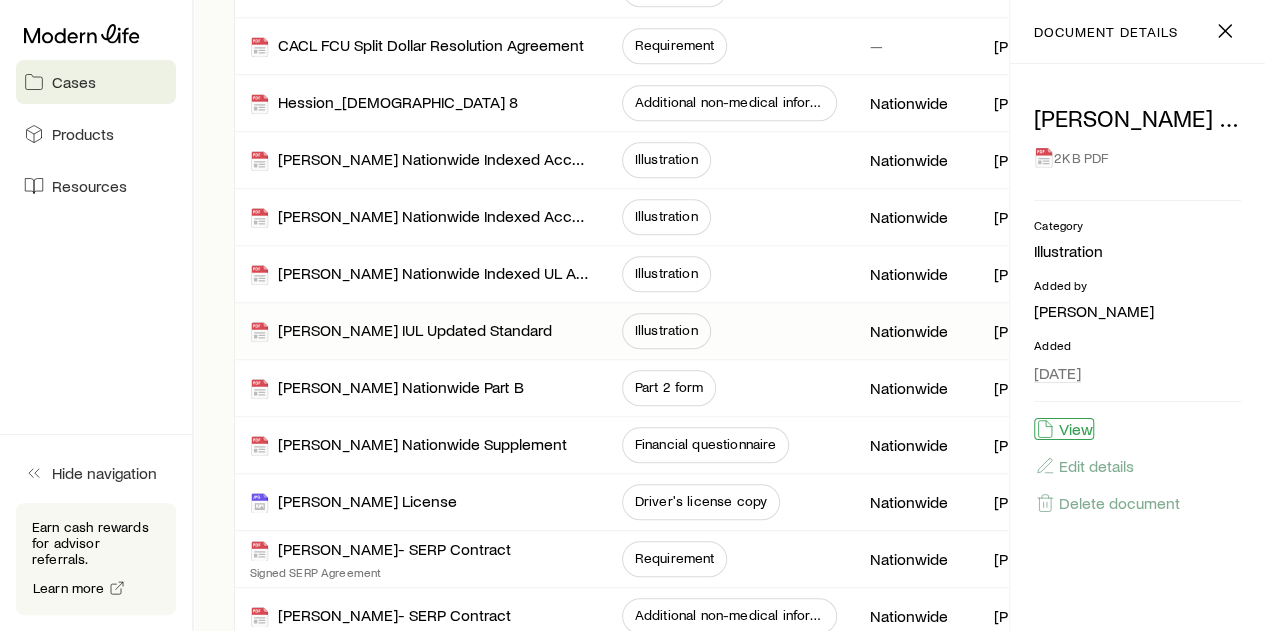
click at [1072, 425] on button "View" at bounding box center [1064, 429] width 60 height 22
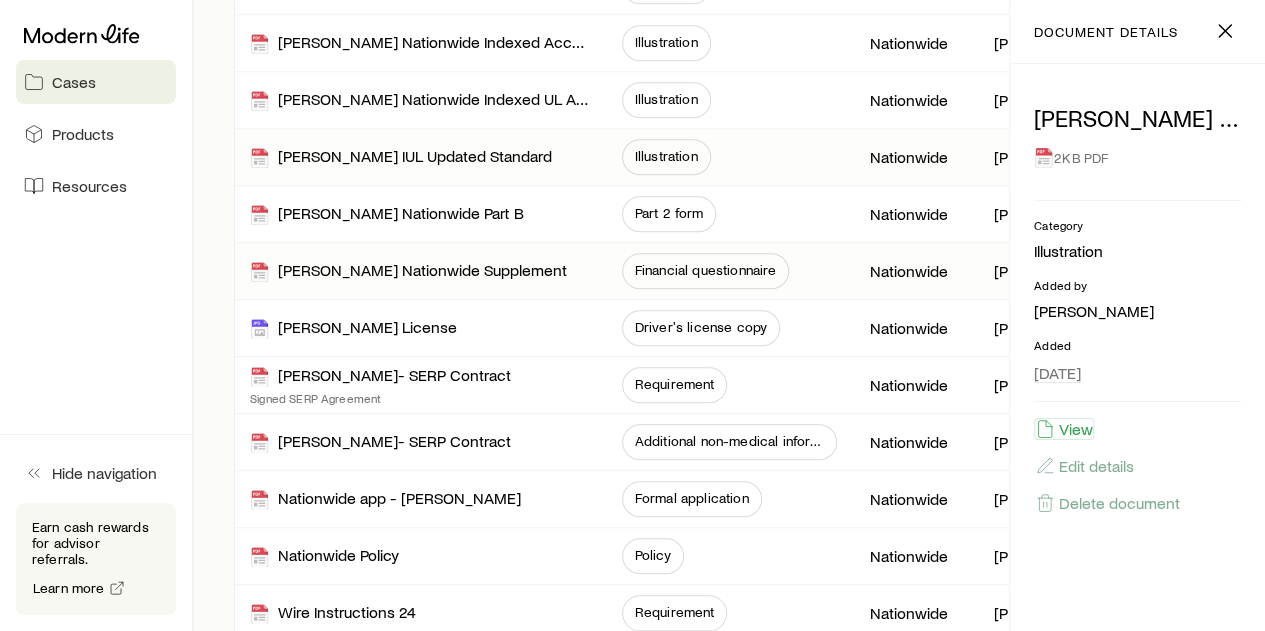
scroll to position [800, 0]
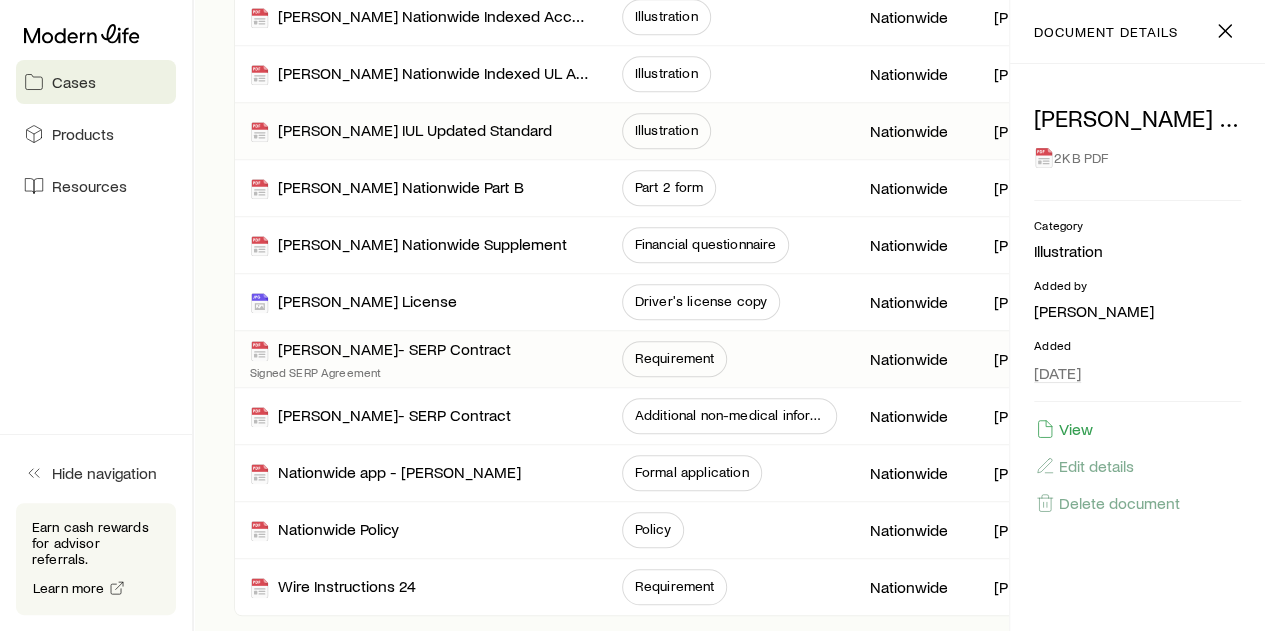
click at [650, 361] on span "Requirement" at bounding box center [675, 359] width 106 height 36
click at [1051, 425] on icon "button" at bounding box center [1045, 429] width 20 height 20
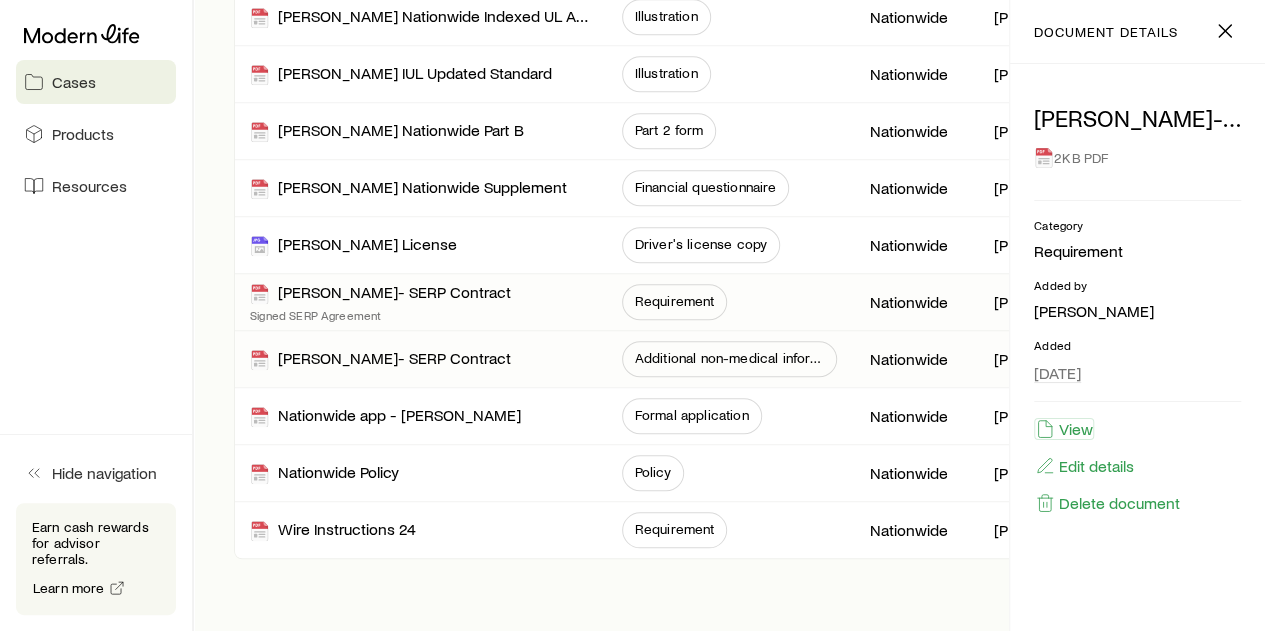
scroll to position [900, 0]
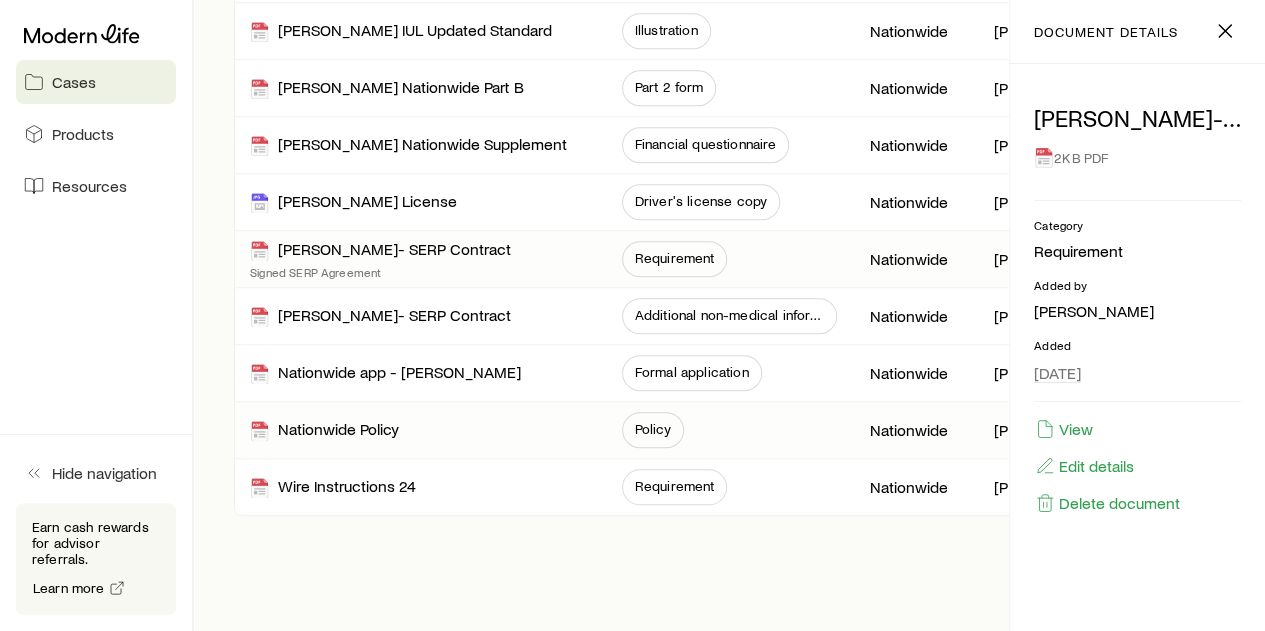
click at [648, 425] on span "Policy" at bounding box center [653, 429] width 36 height 16
click at [1072, 426] on button "View" at bounding box center [1064, 429] width 60 height 22
click at [1236, 25] on icon "button" at bounding box center [1225, 31] width 24 height 24
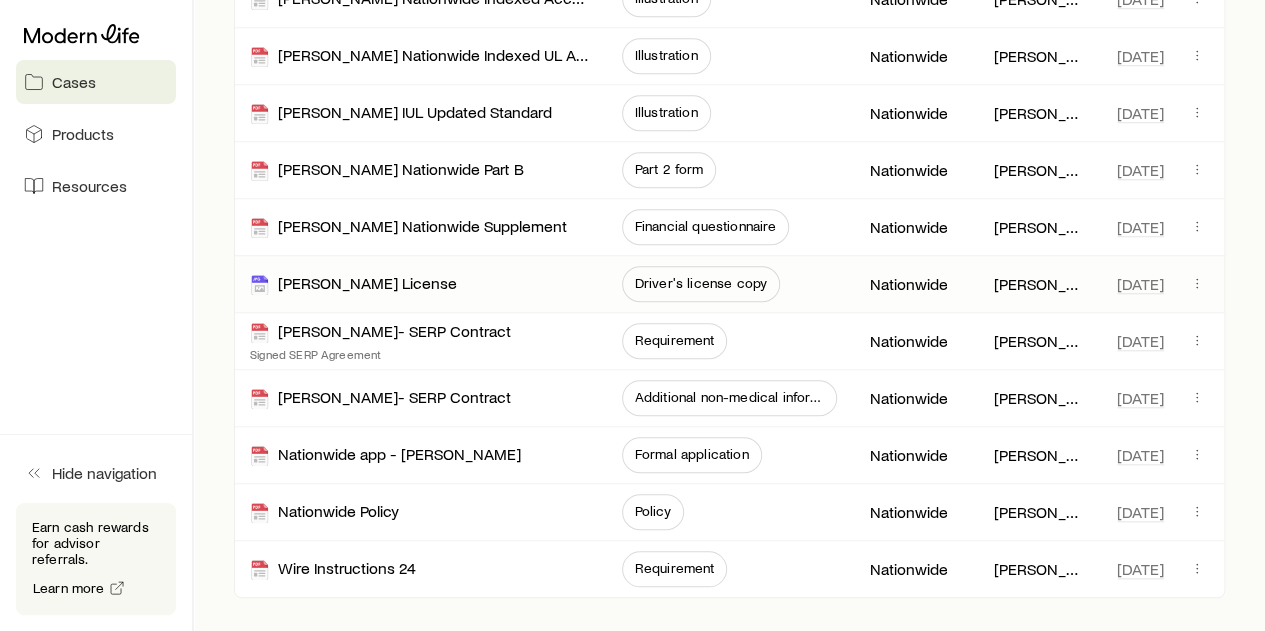
scroll to position [846, 0]
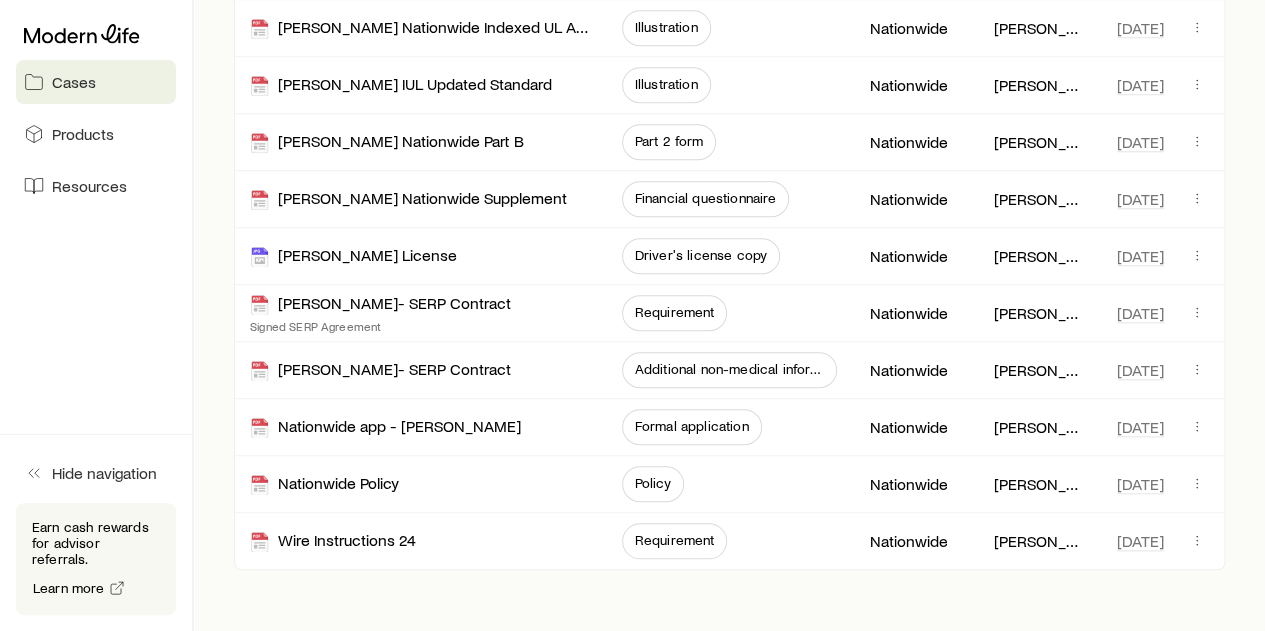
click at [221, 281] on div "17 documents Add document Name Category Carrier Added by Added CACL FCU Adoptio…" at bounding box center [729, 4] width 1023 height 1131
click at [673, 312] on span "Requirement" at bounding box center [675, 312] width 80 height 16
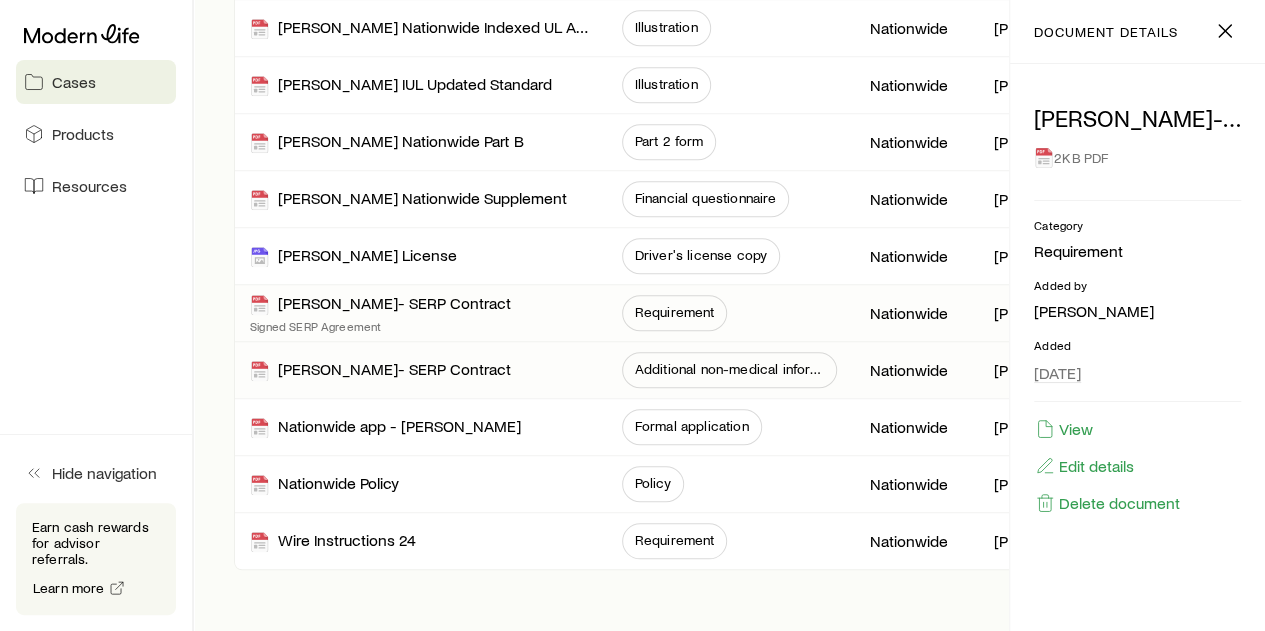
click at [647, 374] on span "Additional non-medical information" at bounding box center [730, 370] width 216 height 36
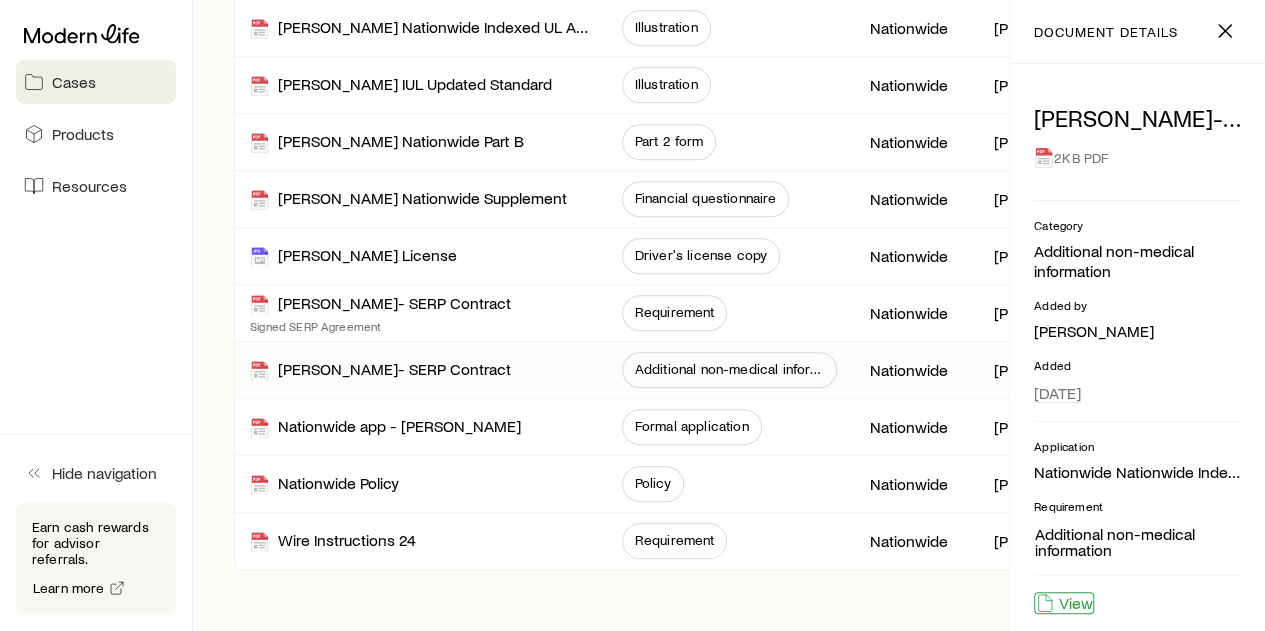
click at [1078, 594] on button "View" at bounding box center [1064, 603] width 60 height 22
click at [675, 196] on span "Financial questionnaire" at bounding box center [706, 198] width 142 height 16
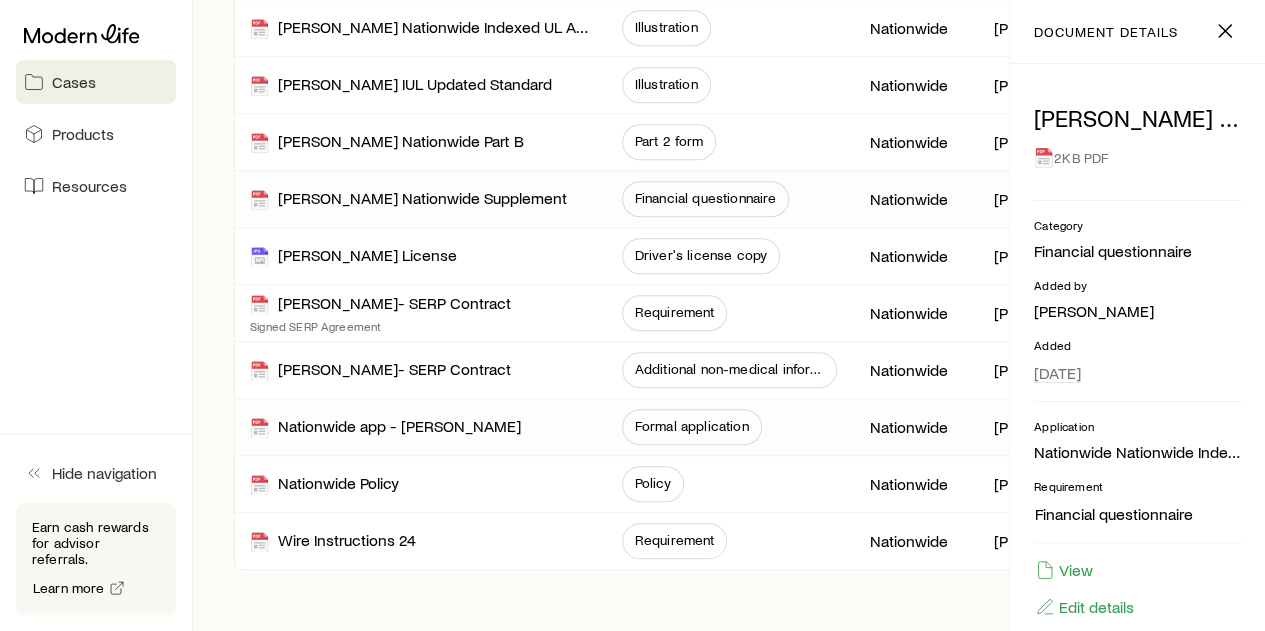
click at [686, 418] on span "Formal application" at bounding box center [692, 426] width 114 height 16
click at [1083, 573] on button "View" at bounding box center [1064, 570] width 60 height 22
click at [639, 475] on span "Policy" at bounding box center [653, 483] width 36 height 16
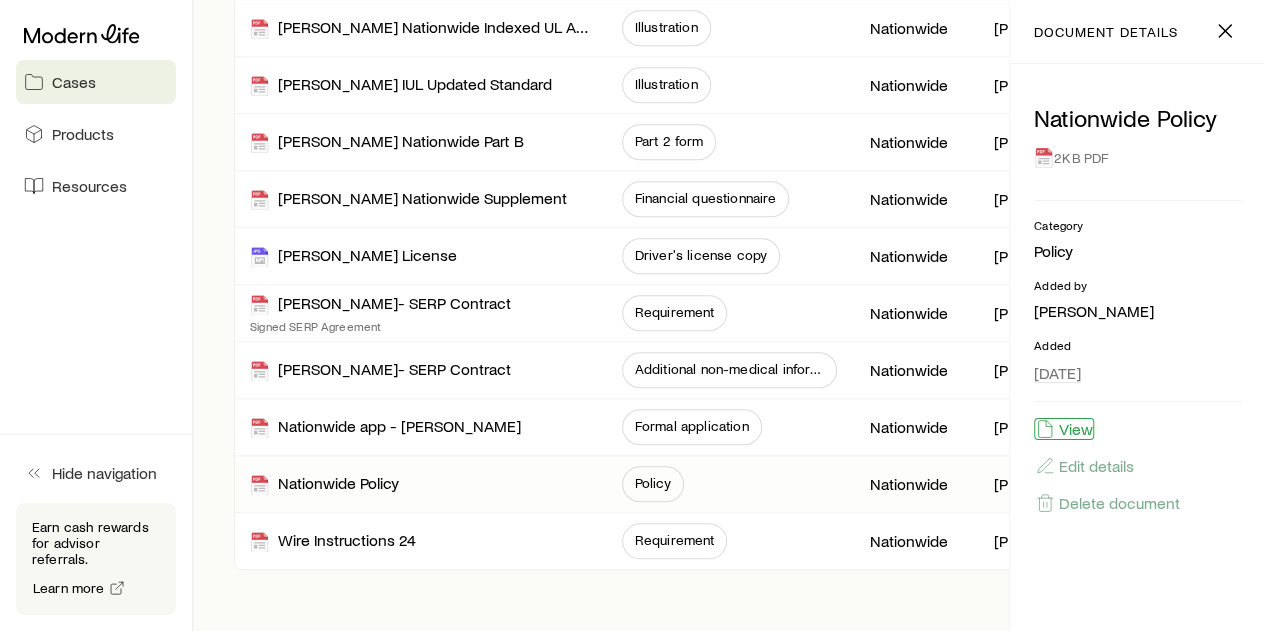
click at [1086, 431] on button "View" at bounding box center [1064, 429] width 60 height 22
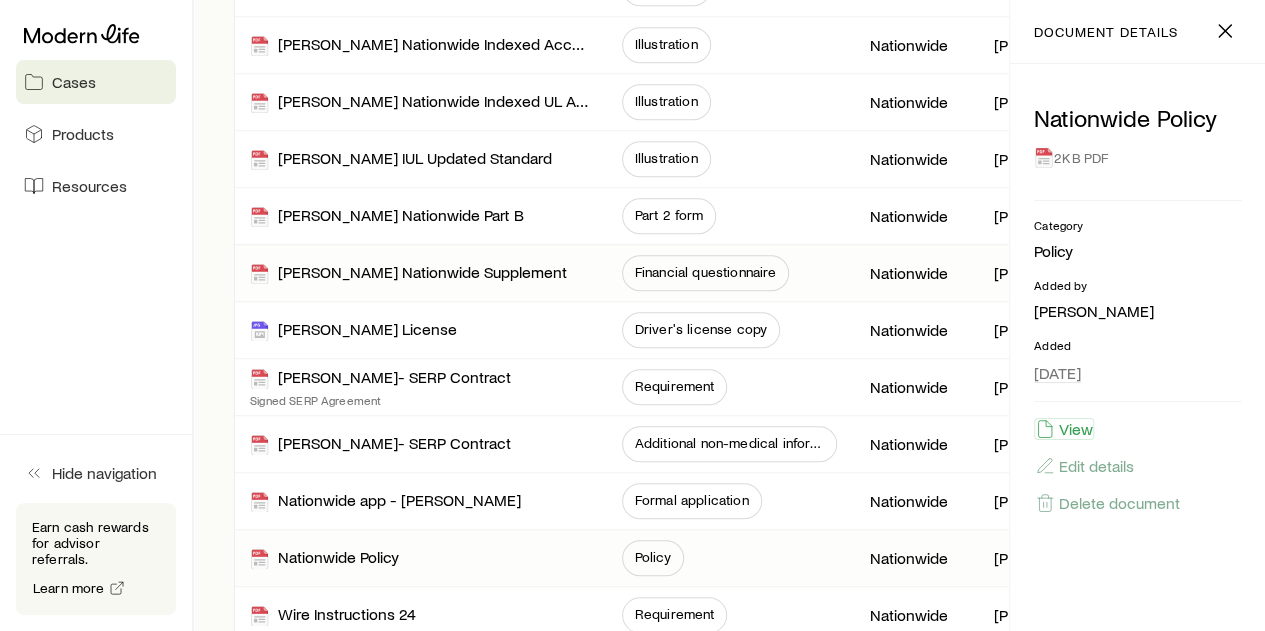
scroll to position [746, 0]
